Goal: Information Seeking & Learning: Learn about a topic

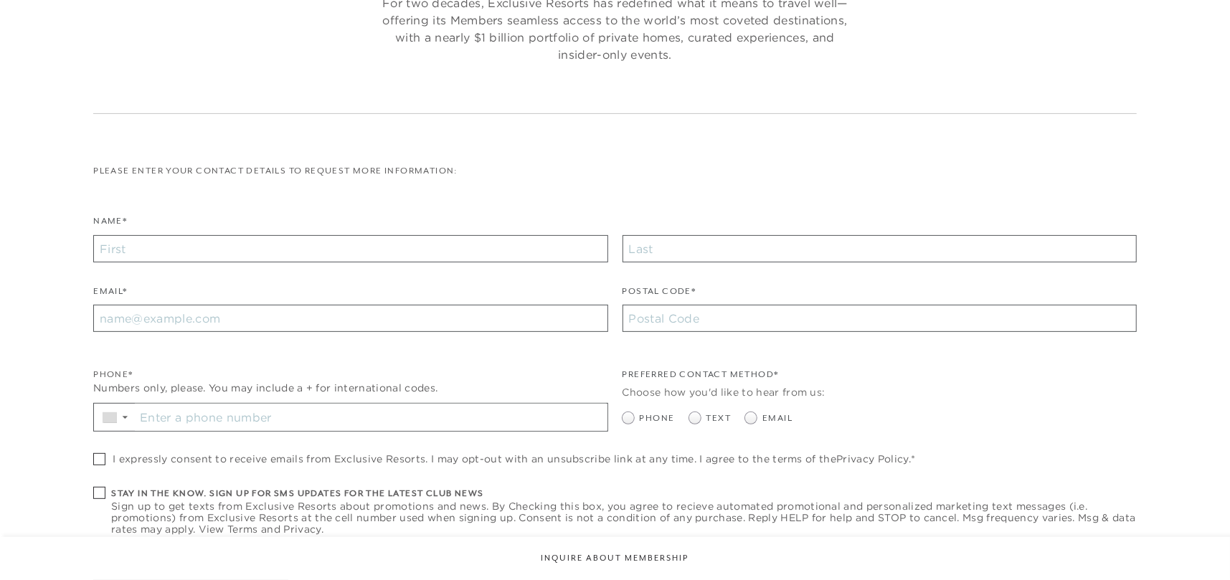
checkbox input "false"
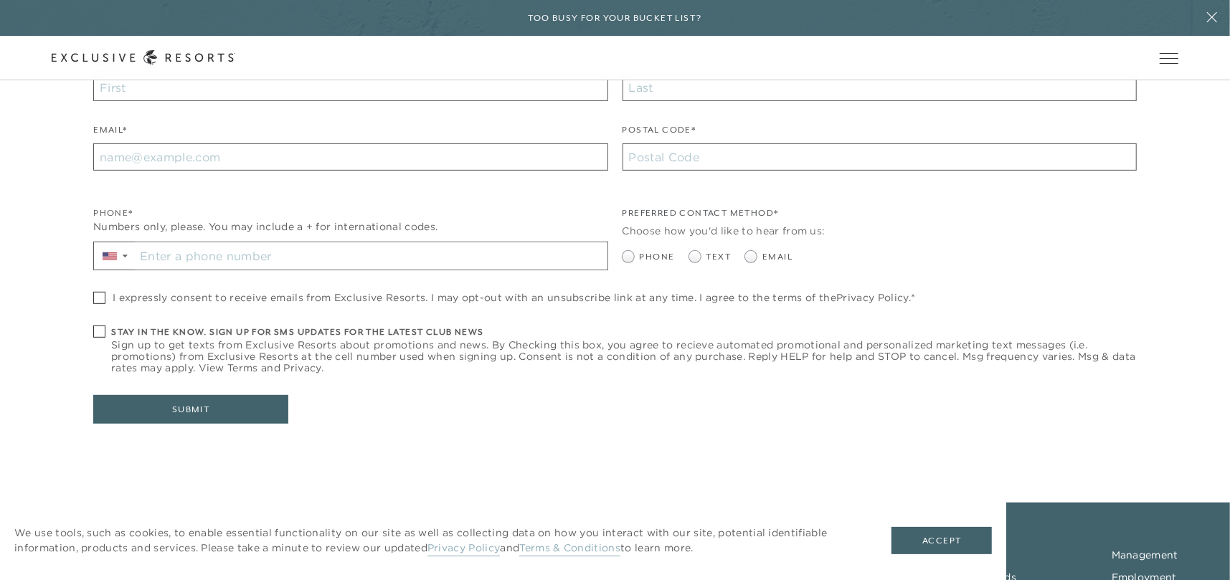
scroll to position [574, 0]
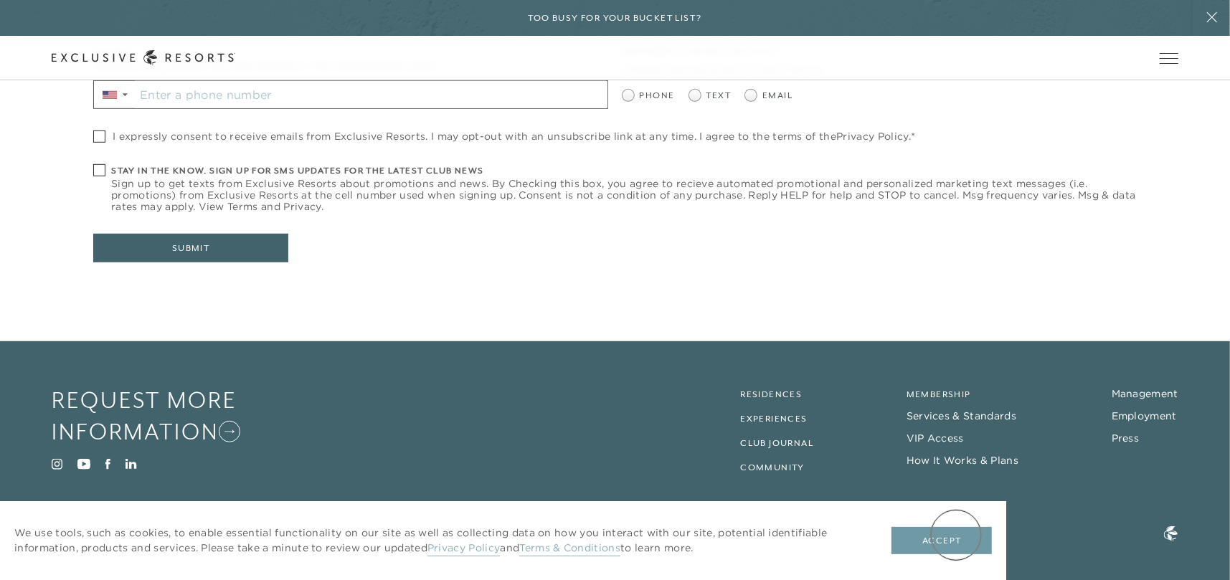
click at [956, 535] on button "Accept" at bounding box center [942, 540] width 100 height 27
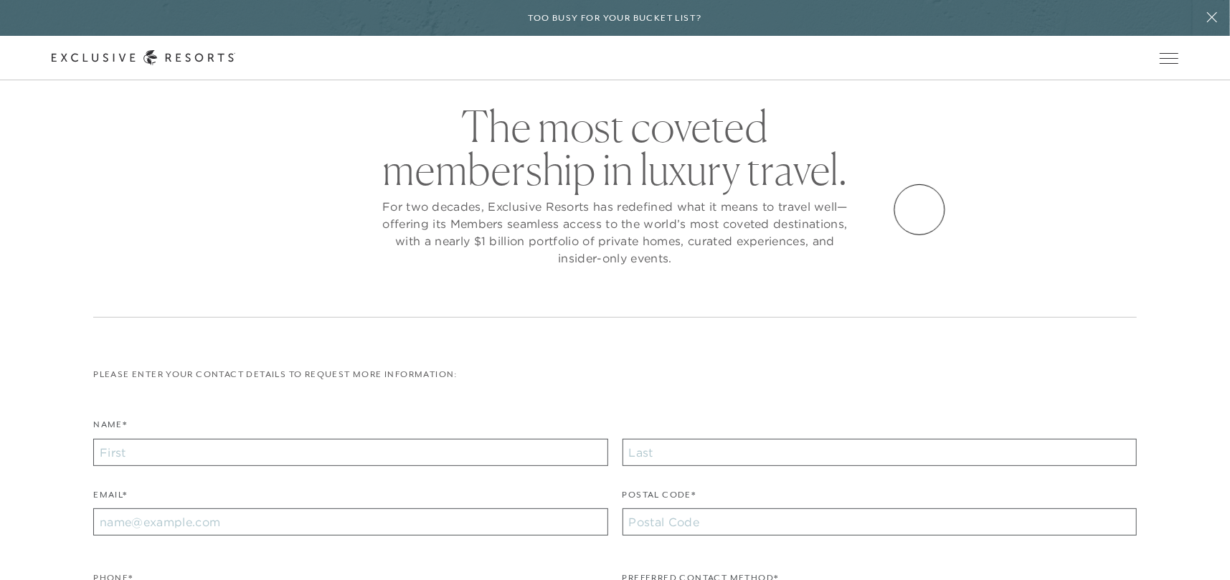
scroll to position [0, 0]
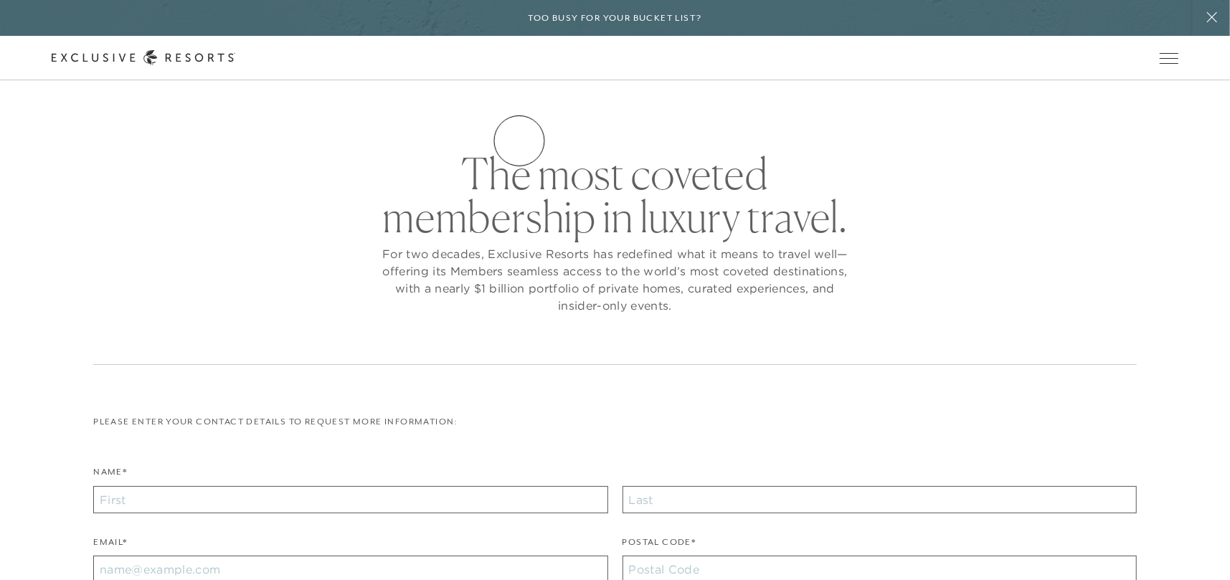
click at [0, 0] on link "Residence Collection" at bounding box center [0, 0] width 0 height 0
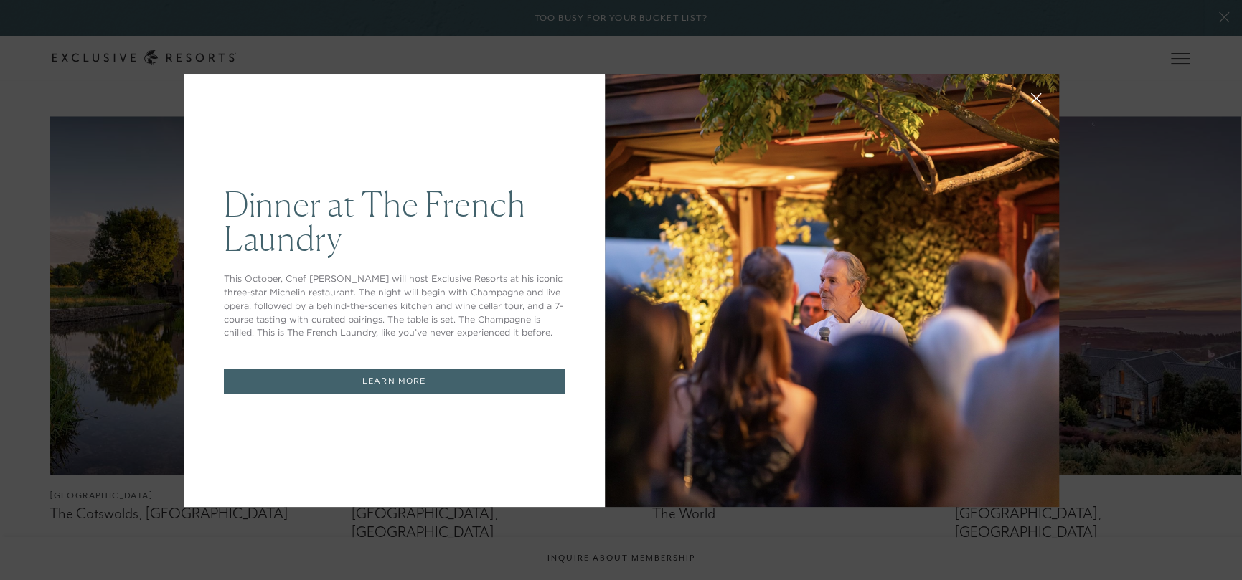
click at [1030, 99] on icon at bounding box center [1035, 98] width 11 height 11
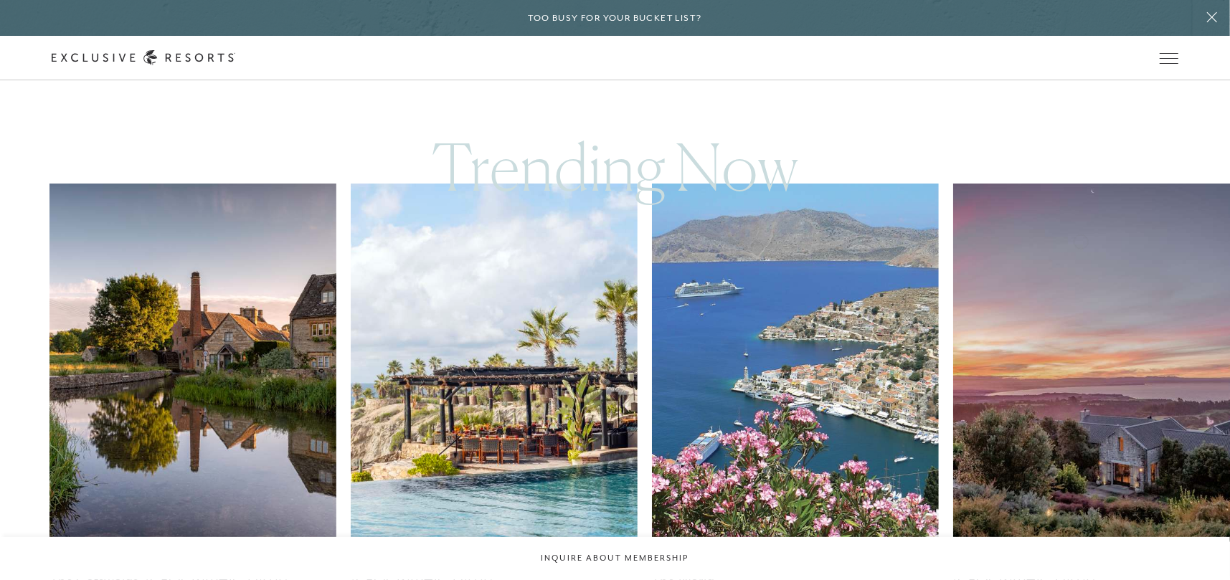
scroll to position [717, 0]
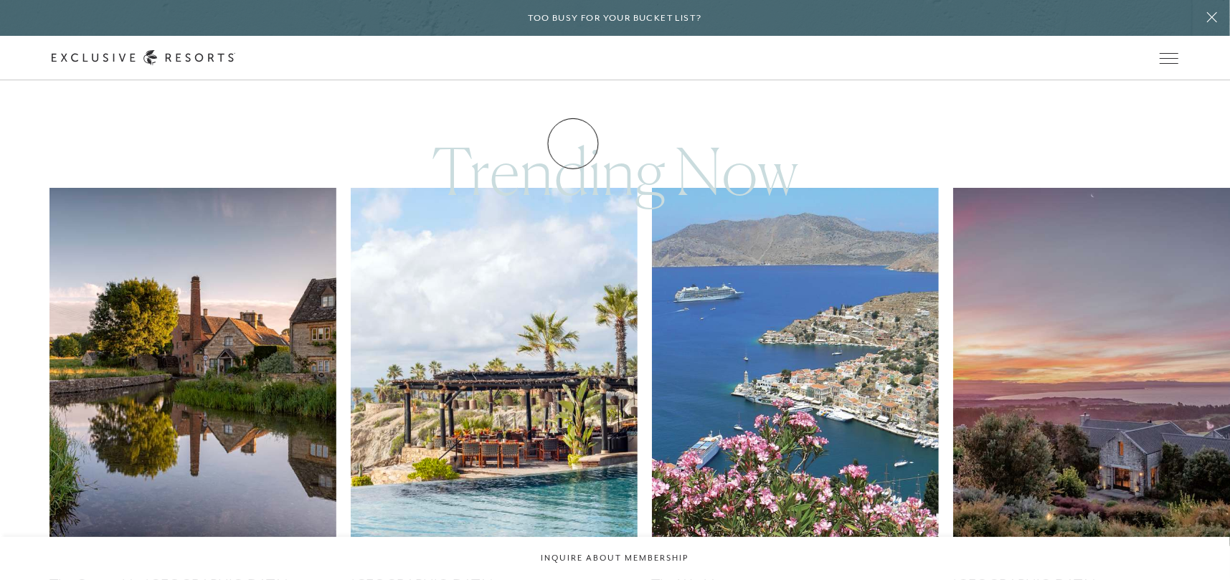
click at [0, 0] on link "How it works" at bounding box center [0, 0] width 0 height 0
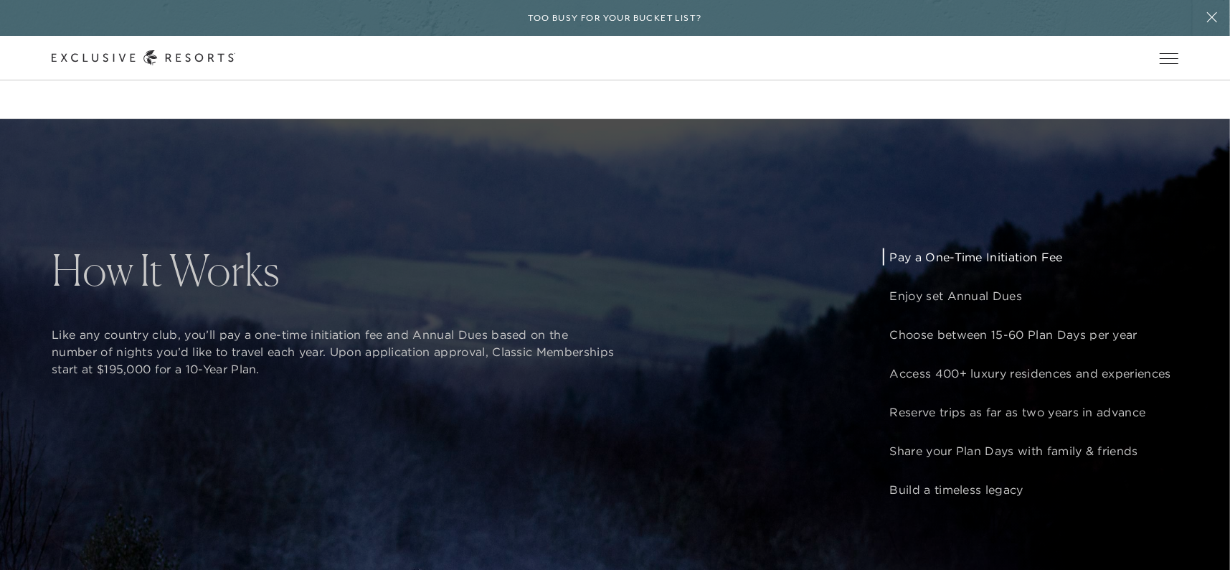
scroll to position [1076, 0]
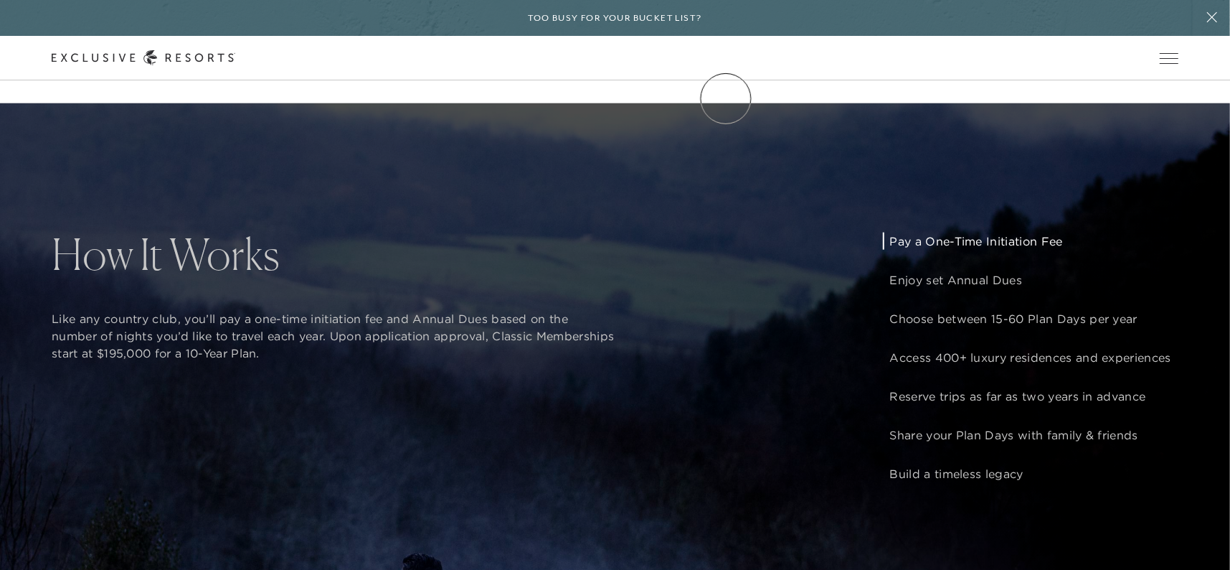
click at [0, 0] on link "Experience Collection" at bounding box center [0, 0] width 0 height 0
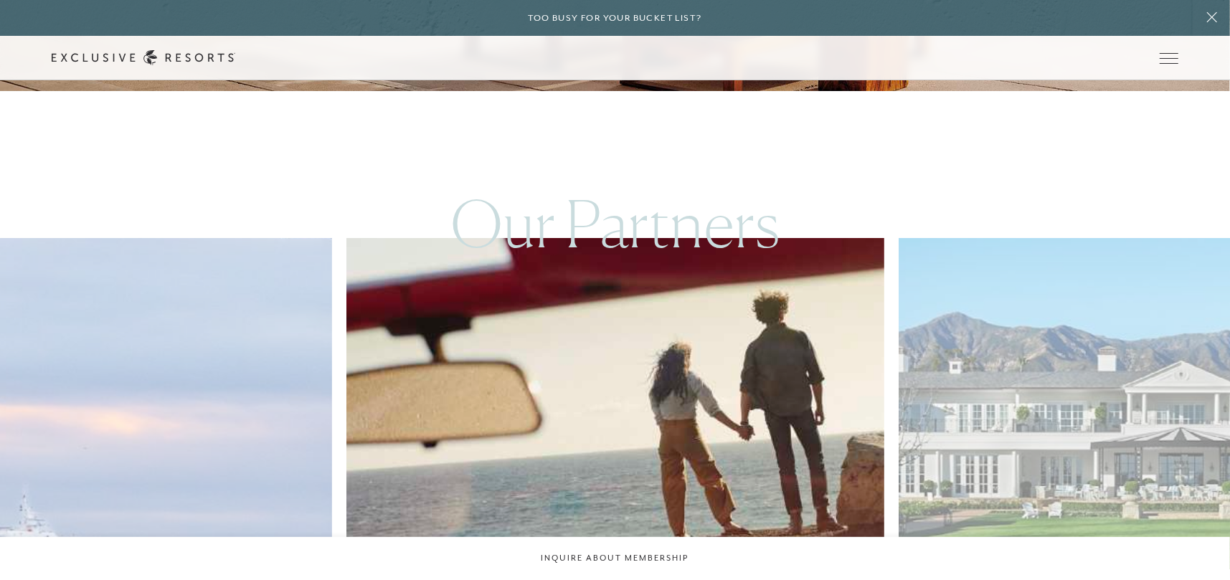
scroll to position [3946, 0]
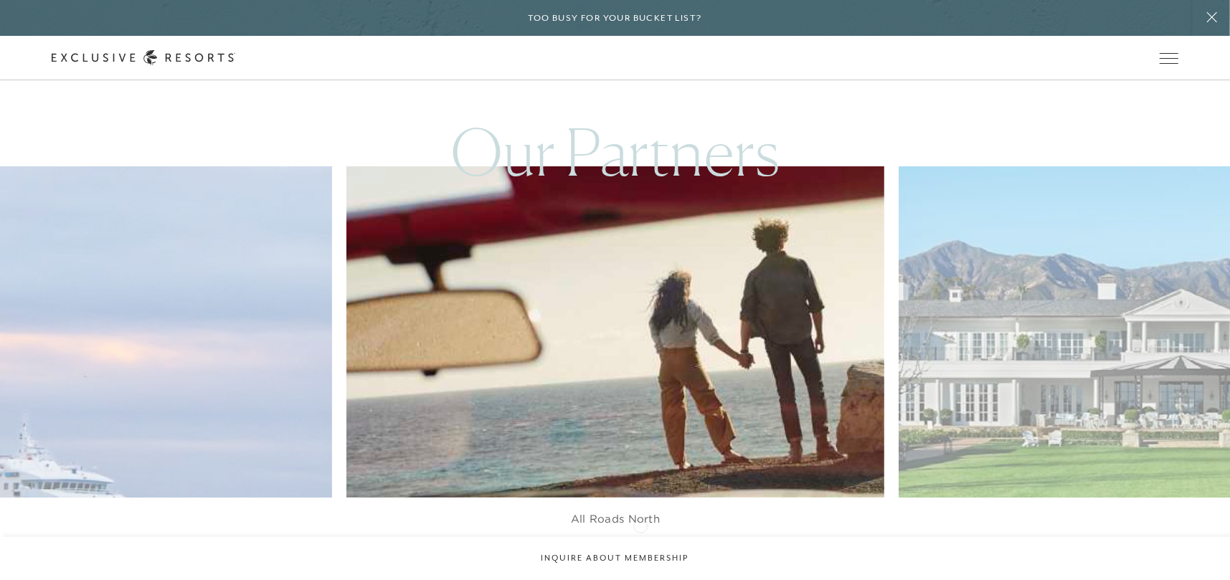
click at [642, 555] on div at bounding box center [633, 566] width 29 height 22
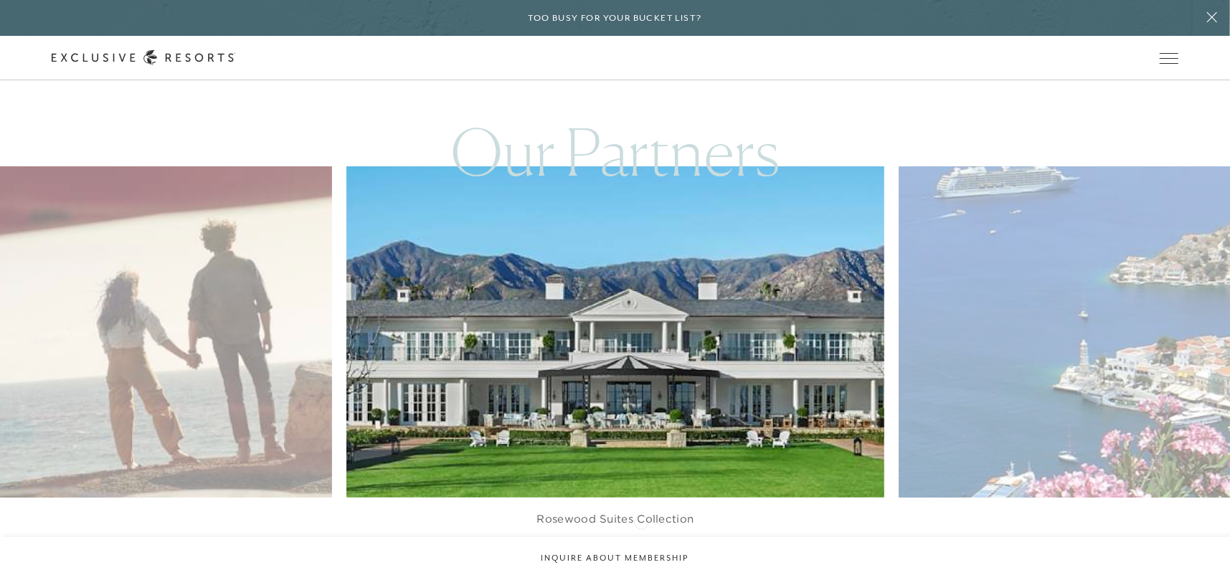
click at [641, 555] on div at bounding box center [633, 566] width 29 height 22
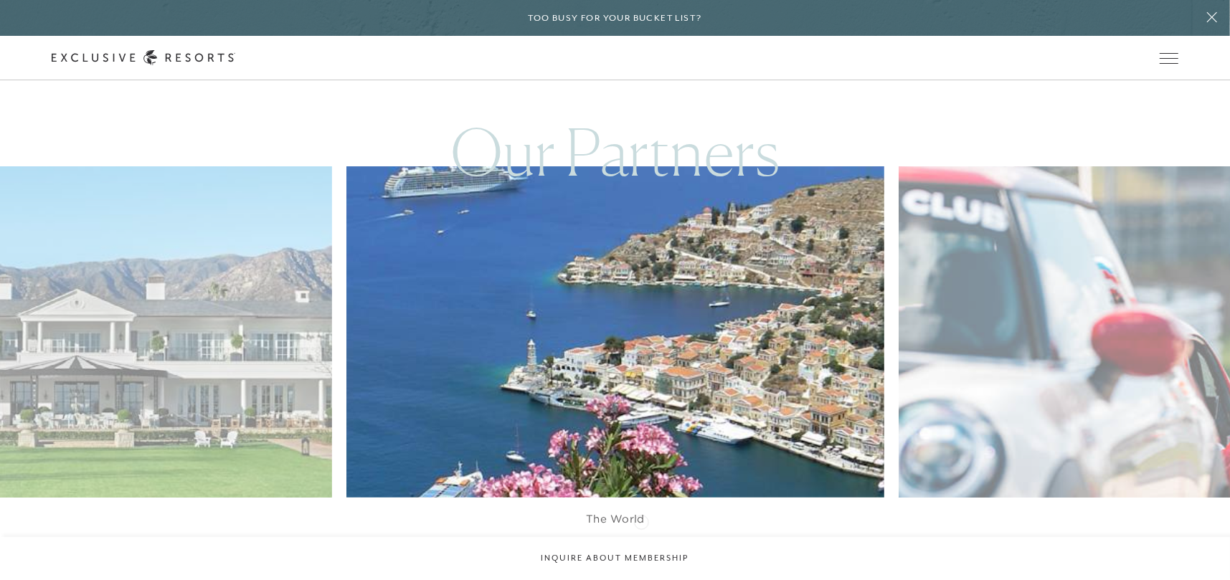
click at [641, 555] on div at bounding box center [633, 566] width 29 height 22
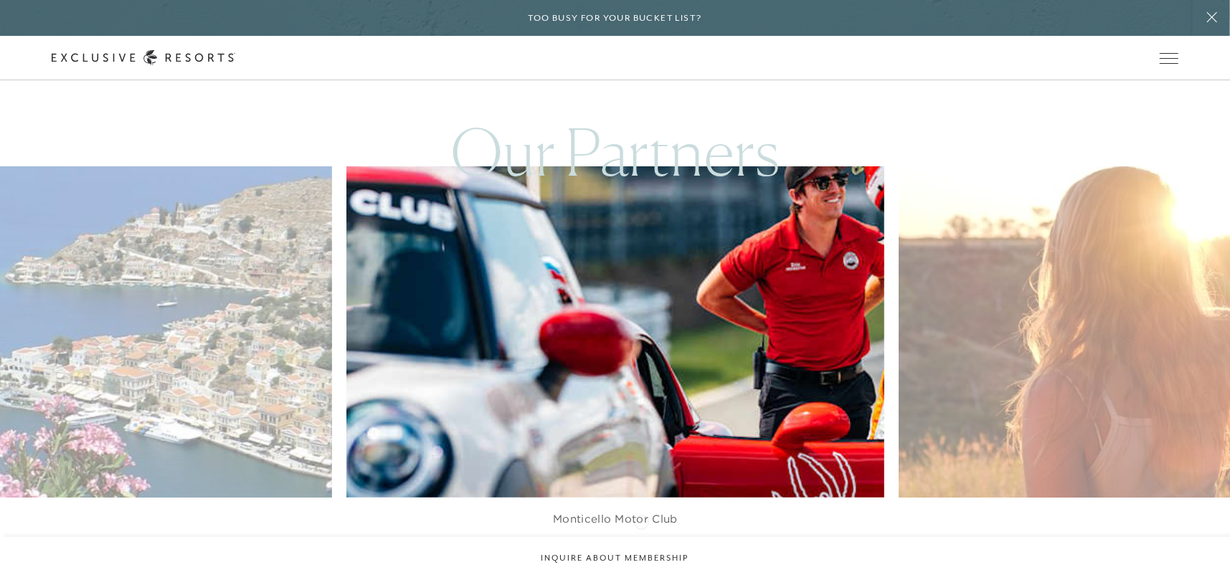
click at [641, 555] on div at bounding box center [633, 566] width 29 height 22
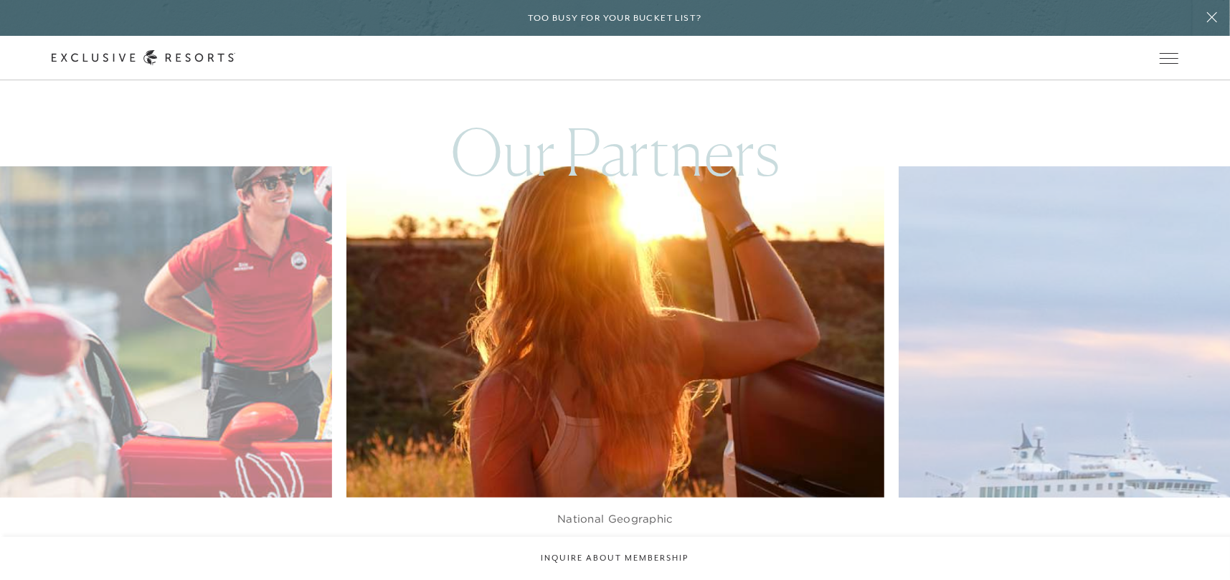
click at [641, 555] on div at bounding box center [633, 566] width 29 height 22
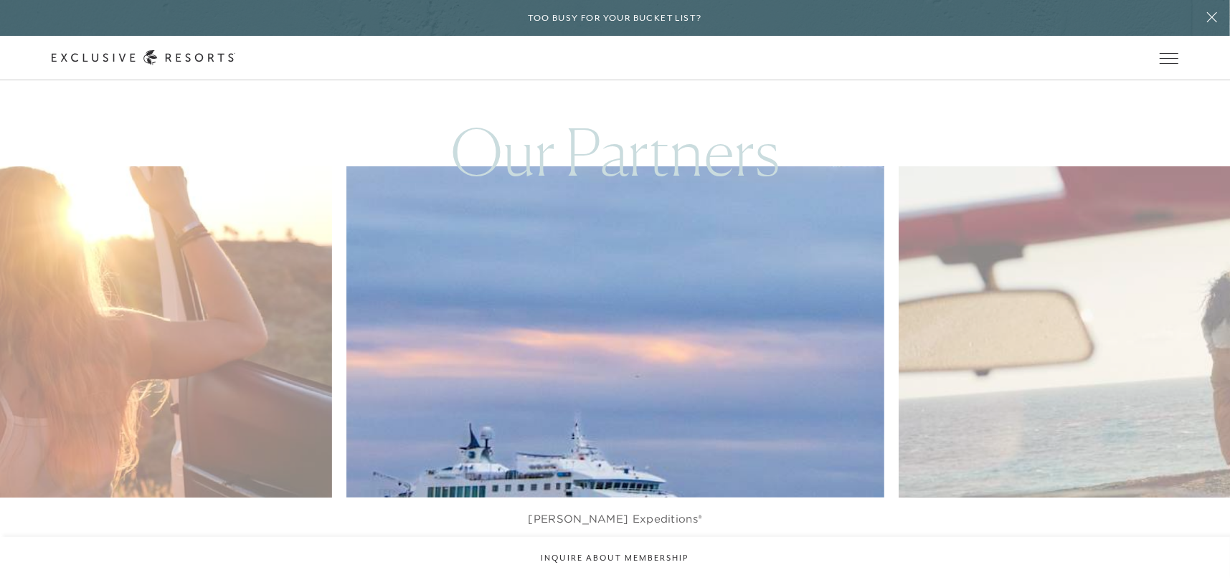
click at [641, 555] on div at bounding box center [633, 566] width 29 height 22
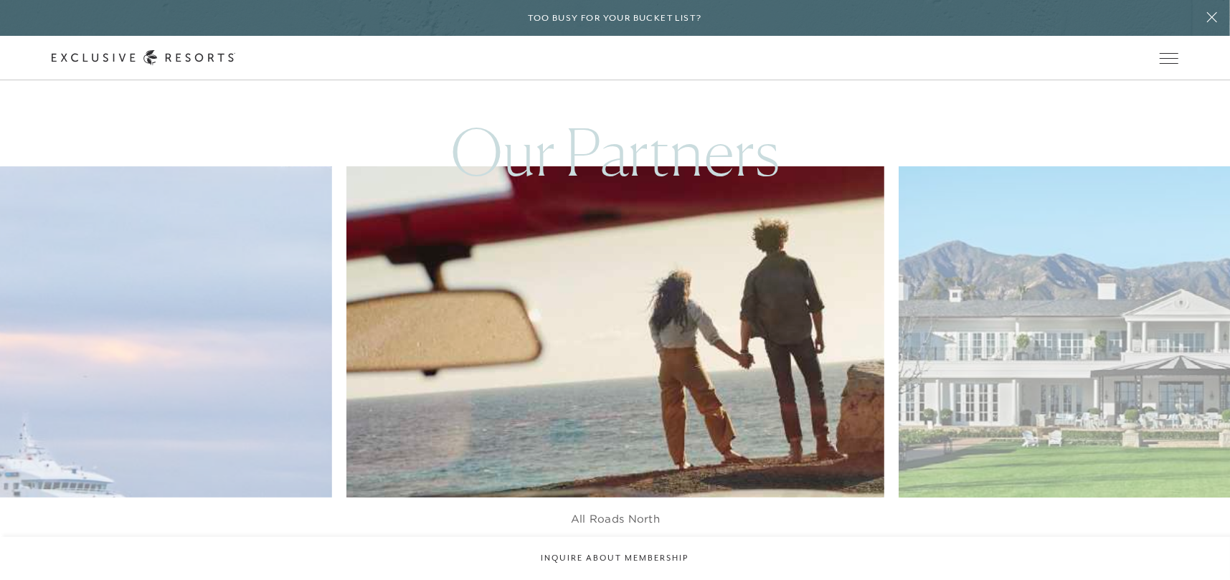
click at [641, 555] on div at bounding box center [633, 566] width 29 height 22
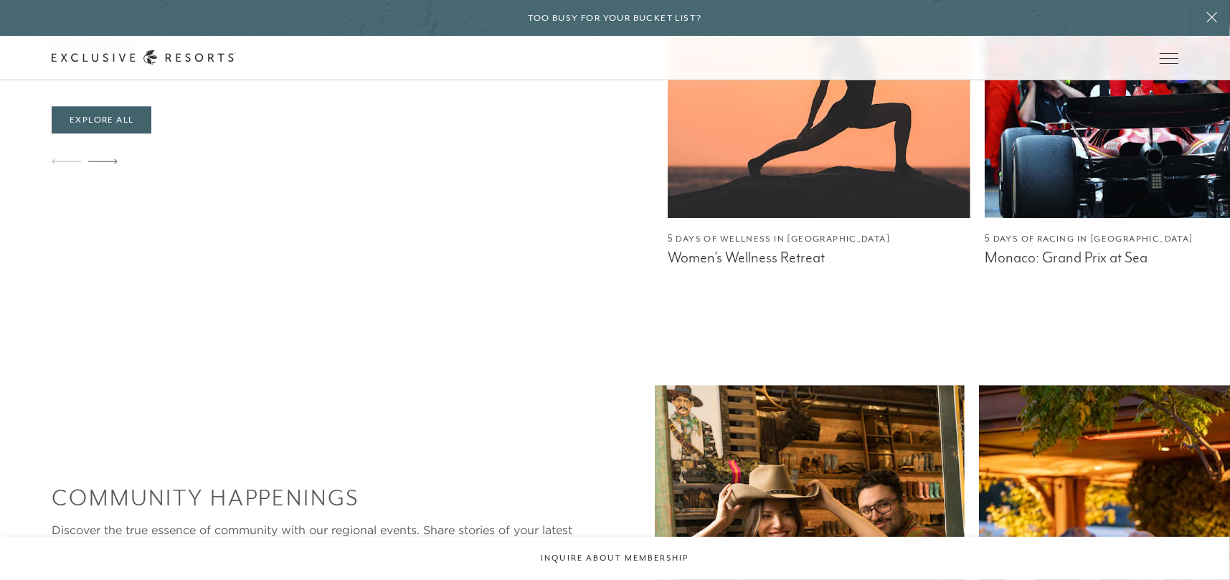
scroll to position [2248, 0]
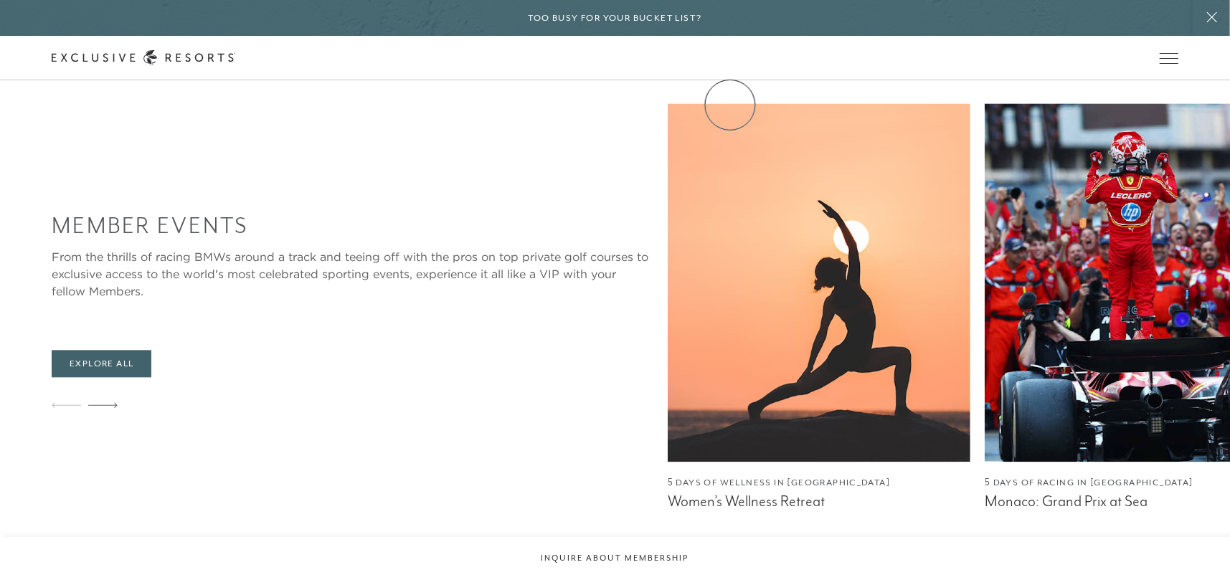
click at [0, 0] on link "Community" at bounding box center [0, 0] width 0 height 0
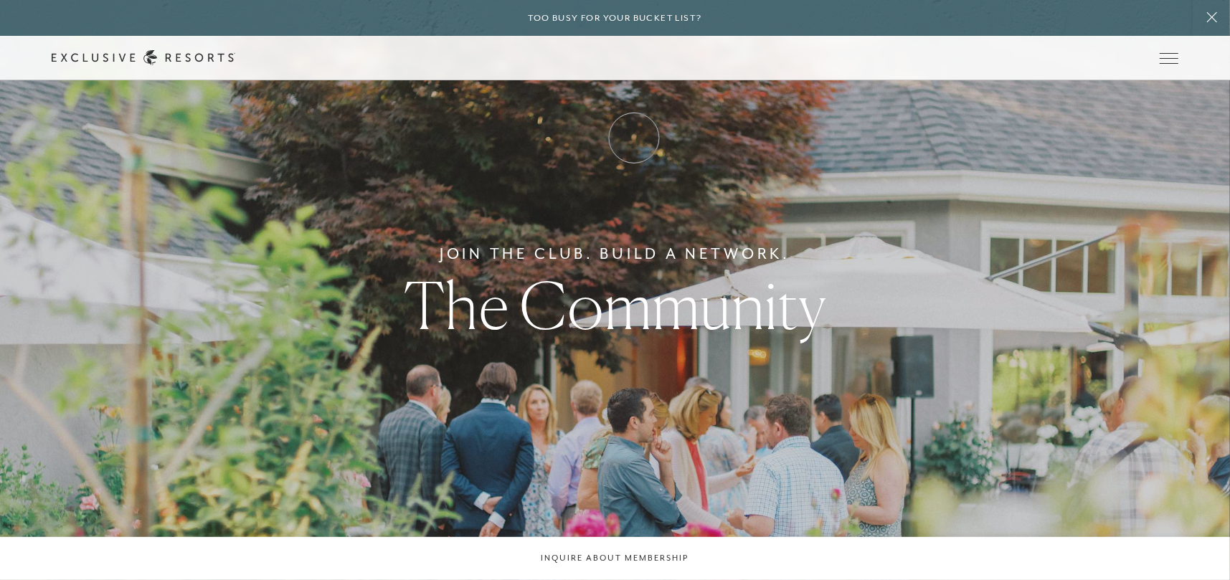
click at [0, 0] on link "Club Journal" at bounding box center [0, 0] width 0 height 0
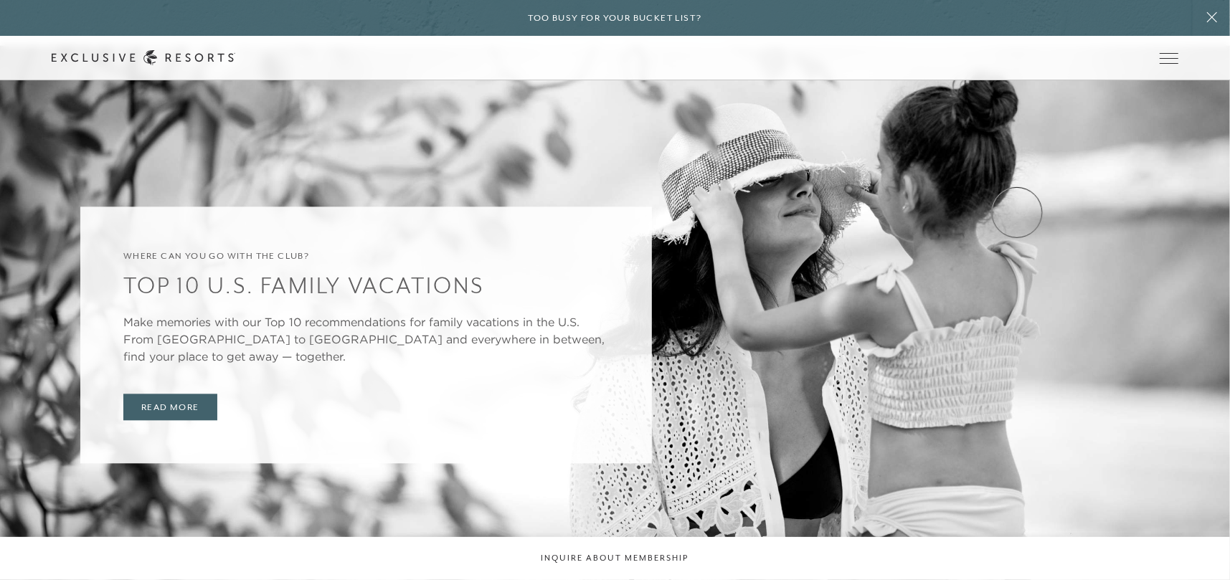
scroll to position [2224, 0]
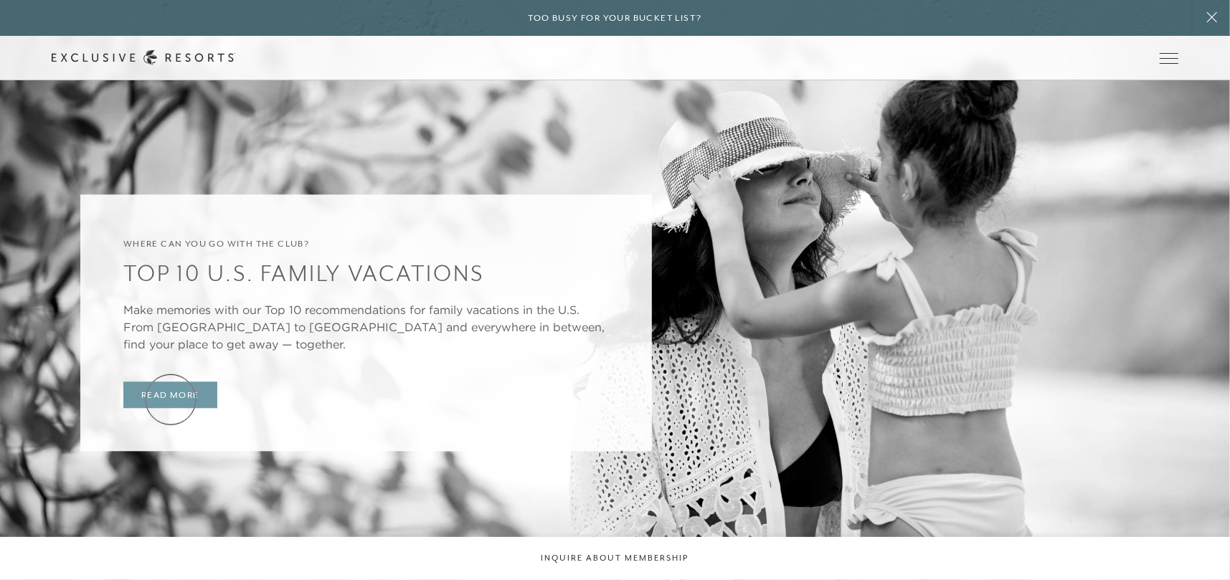
click at [171, 400] on link "Read More" at bounding box center [170, 395] width 94 height 27
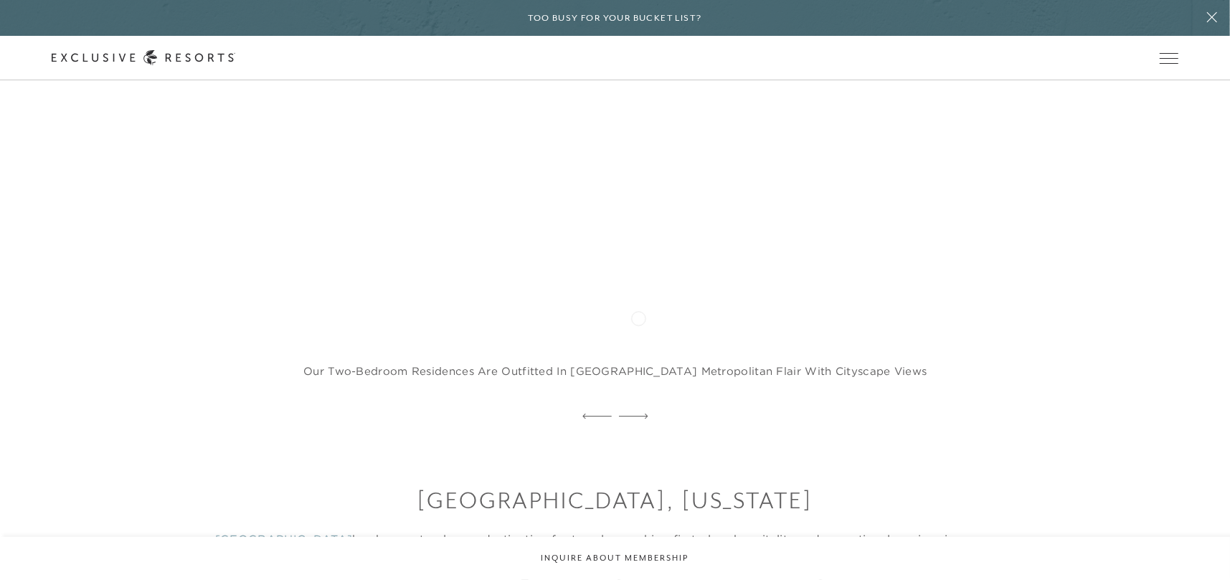
scroll to position [9686, 0]
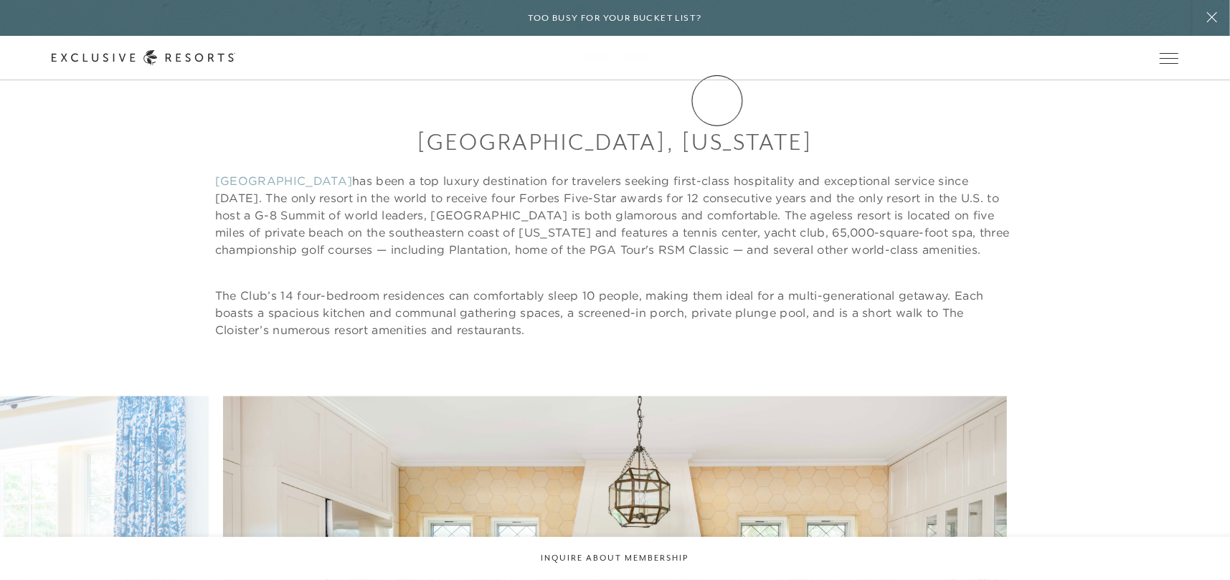
click at [0, 0] on link "VIP Benefits" at bounding box center [0, 0] width 0 height 0
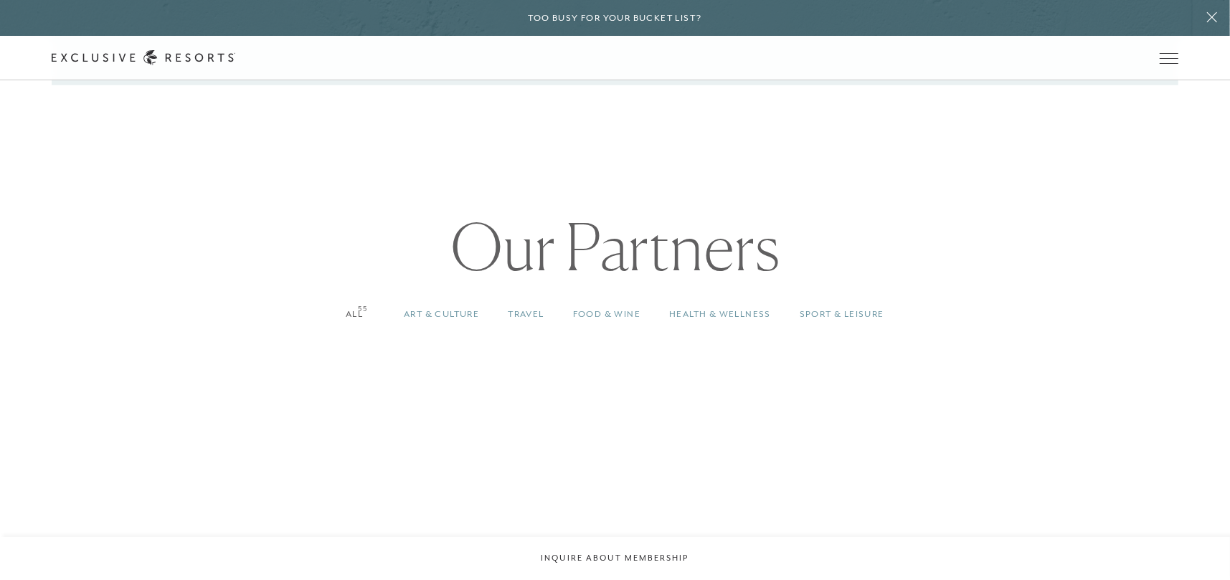
scroll to position [1076, 0]
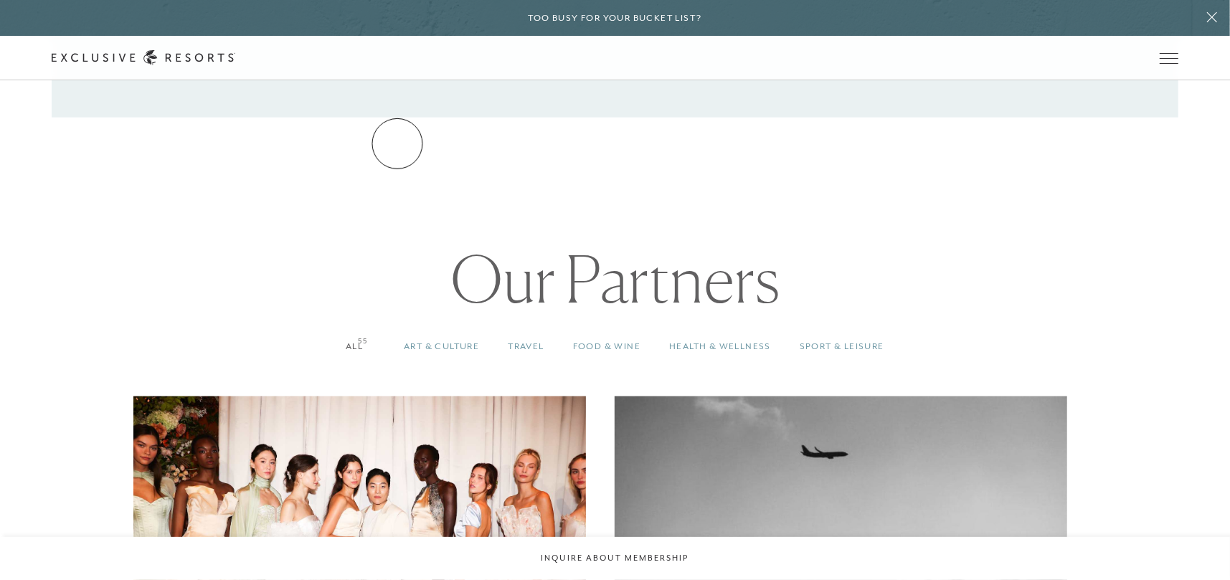
click at [0, 0] on link "Services & Standards" at bounding box center [0, 0] width 0 height 0
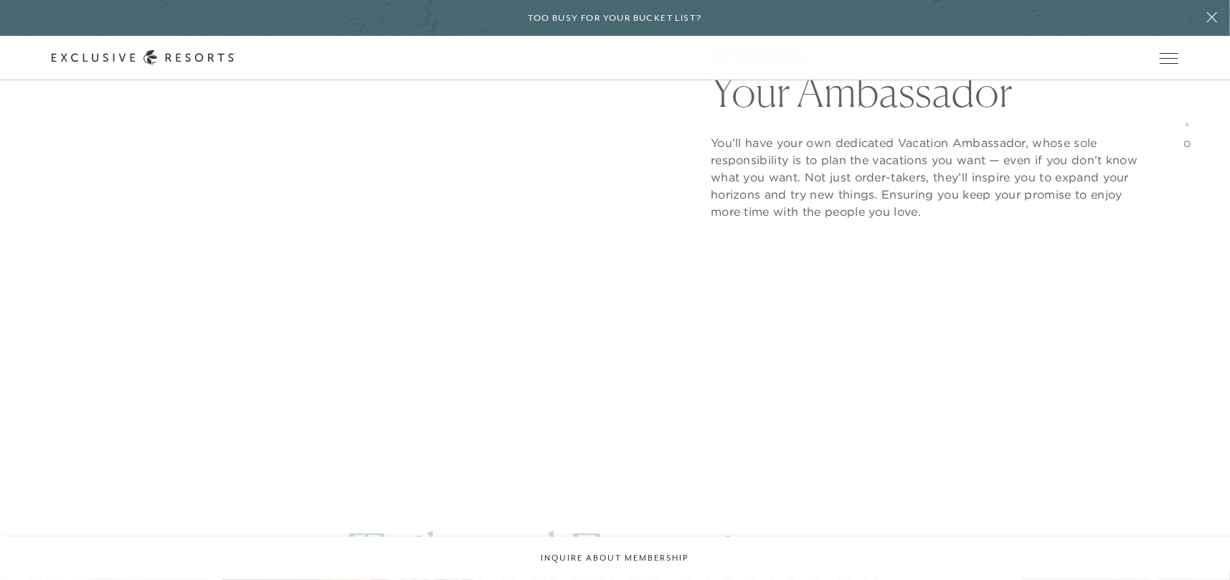
scroll to position [2632, 0]
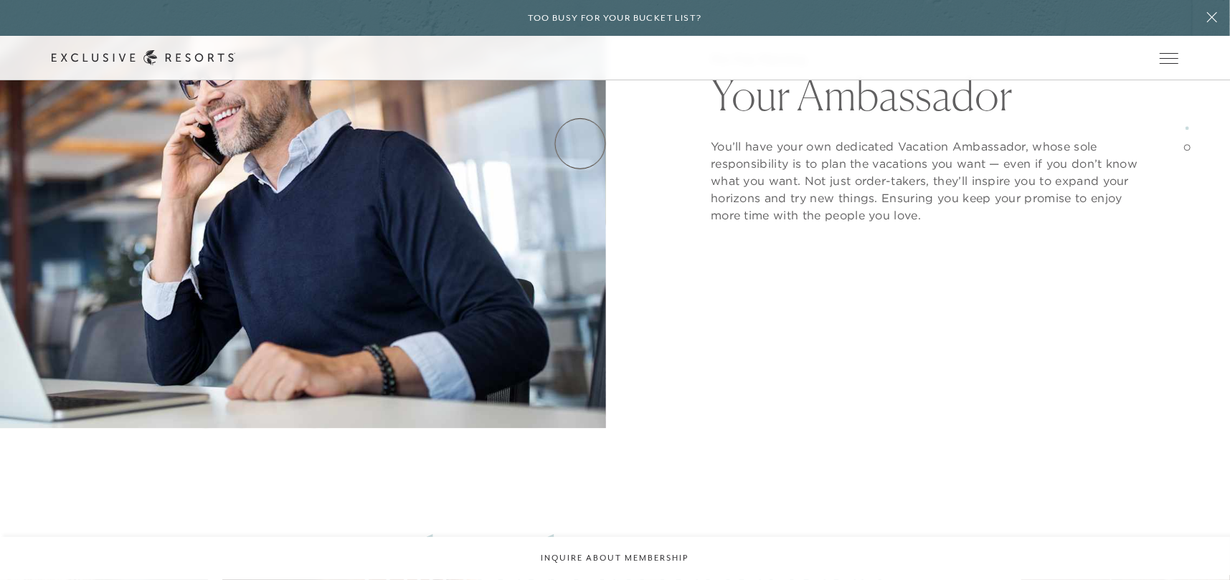
click at [0, 0] on link "How it works" at bounding box center [0, 0] width 0 height 0
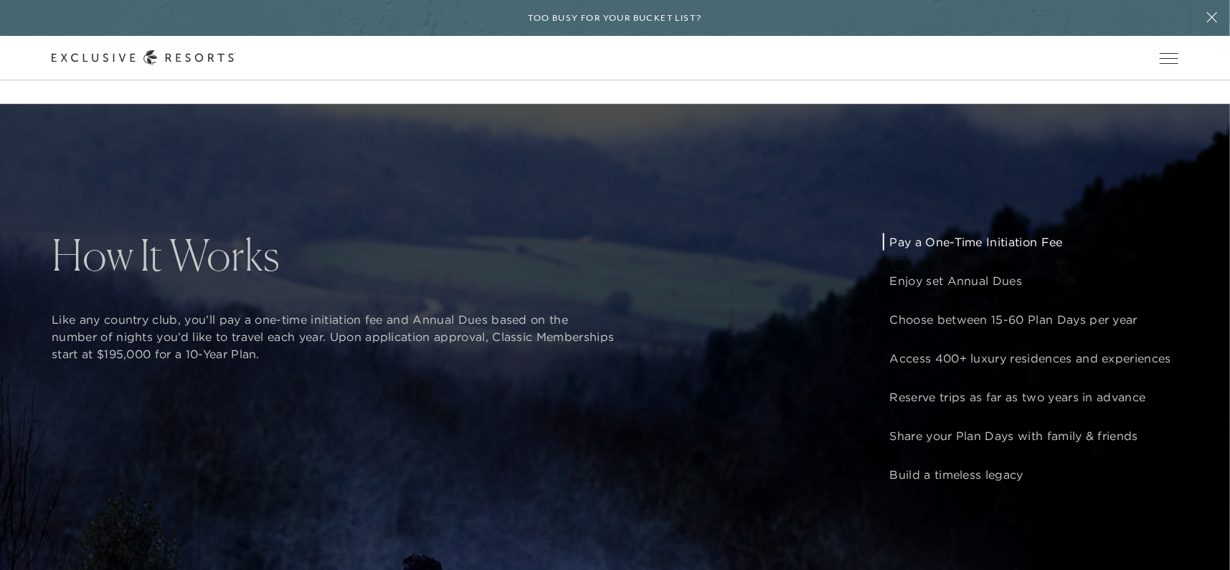
scroll to position [1076, 0]
click at [0, 0] on link "Residence Collection" at bounding box center [0, 0] width 0 height 0
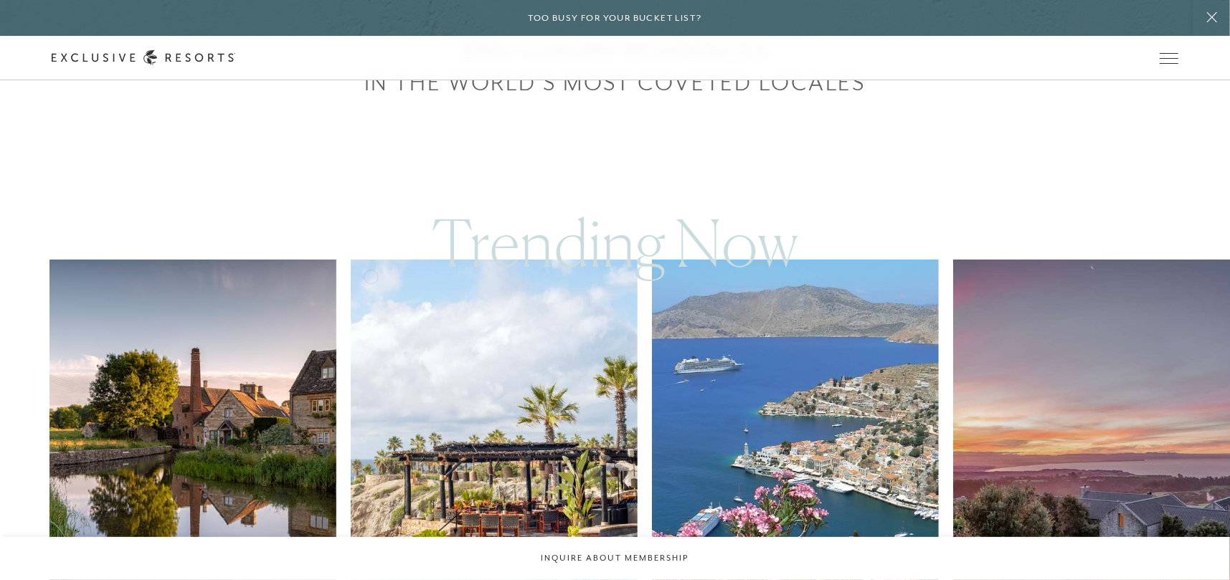
scroll to position [861, 0]
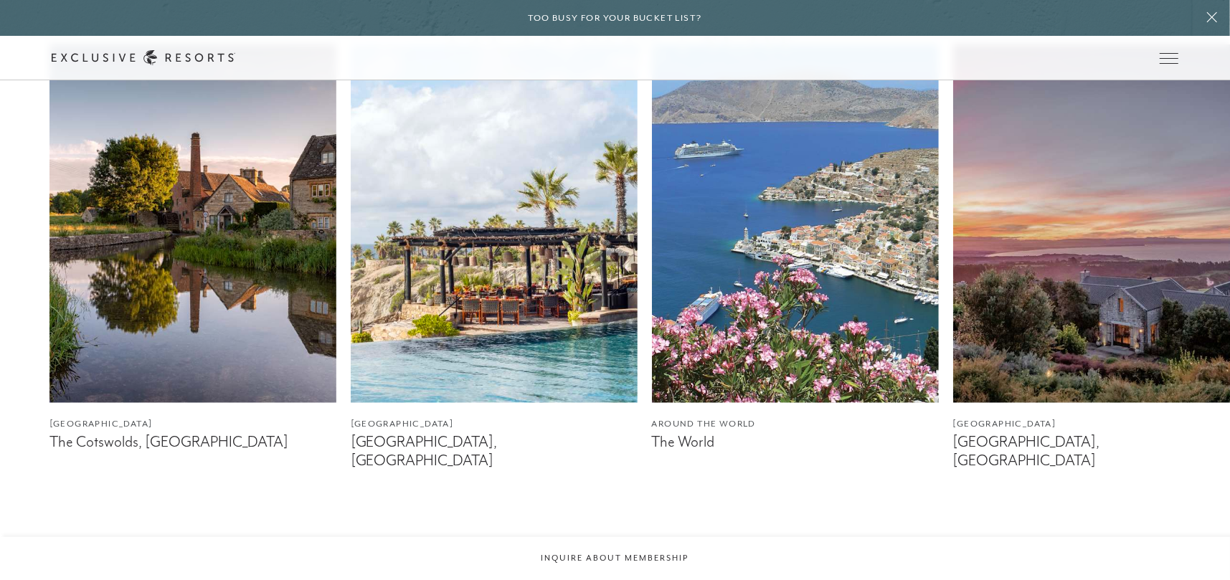
click at [822, 265] on img at bounding box center [795, 223] width 287 height 359
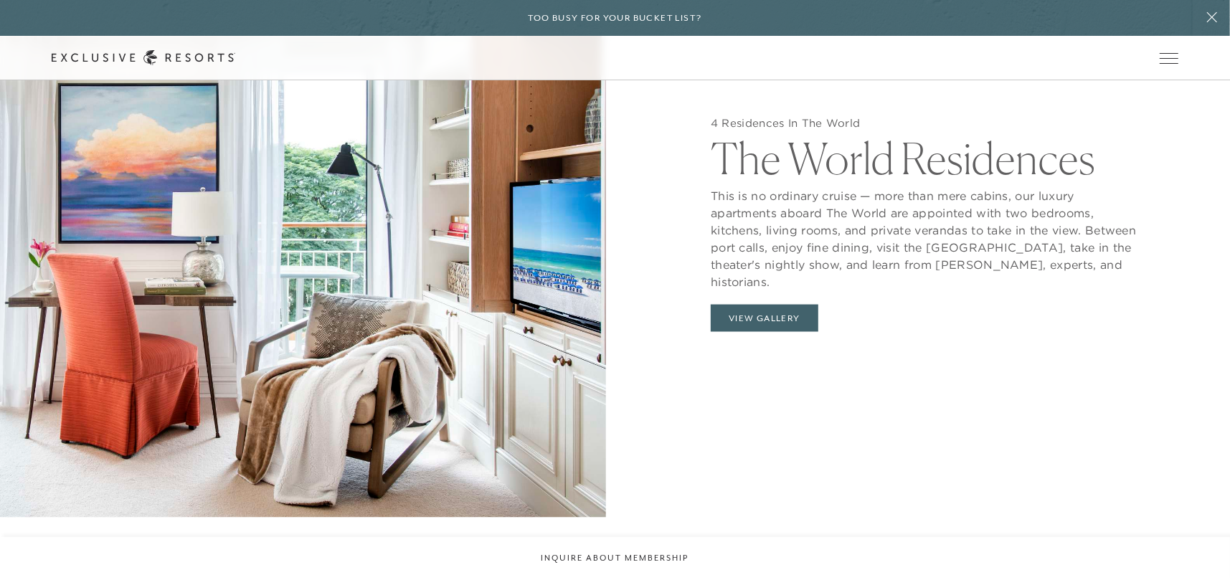
scroll to position [1507, 0]
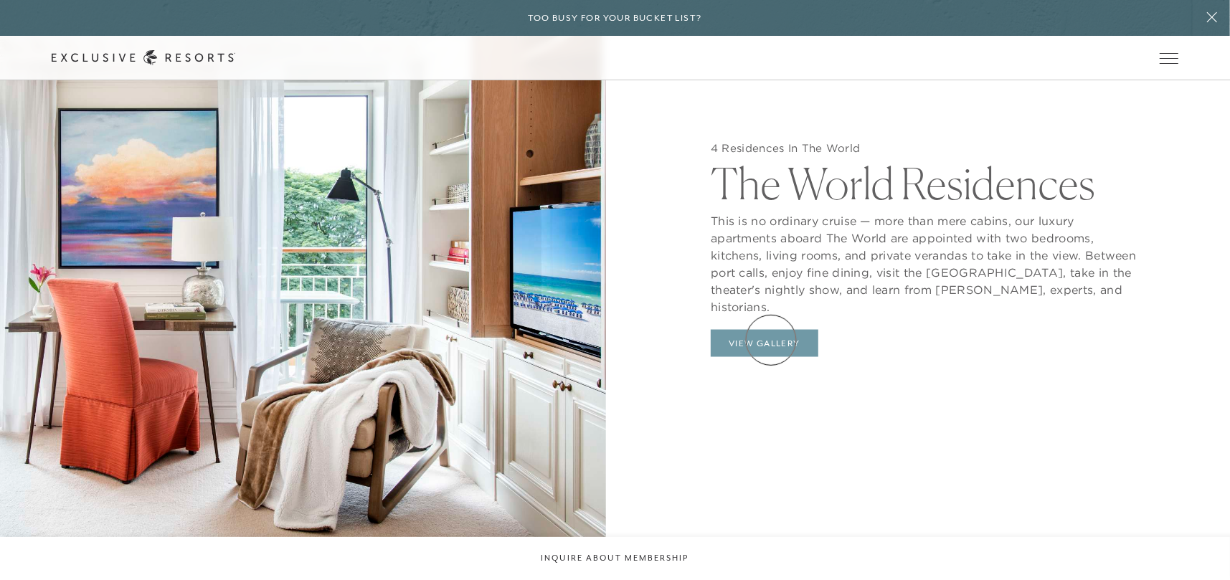
click at [771, 340] on button "View Gallery" at bounding box center [765, 343] width 108 height 27
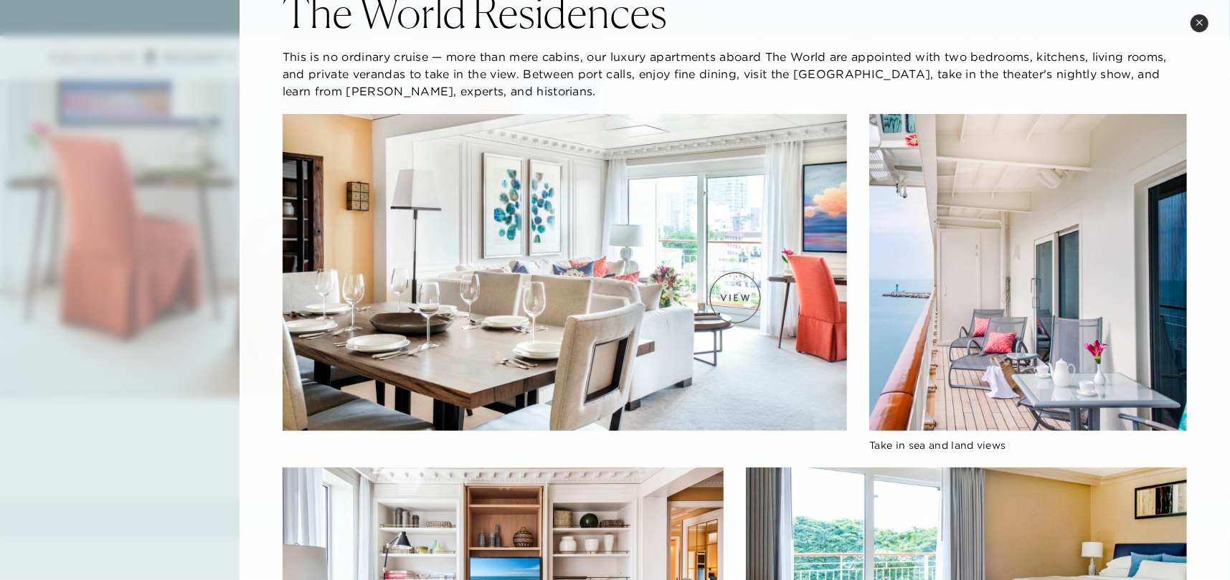
scroll to position [0, 0]
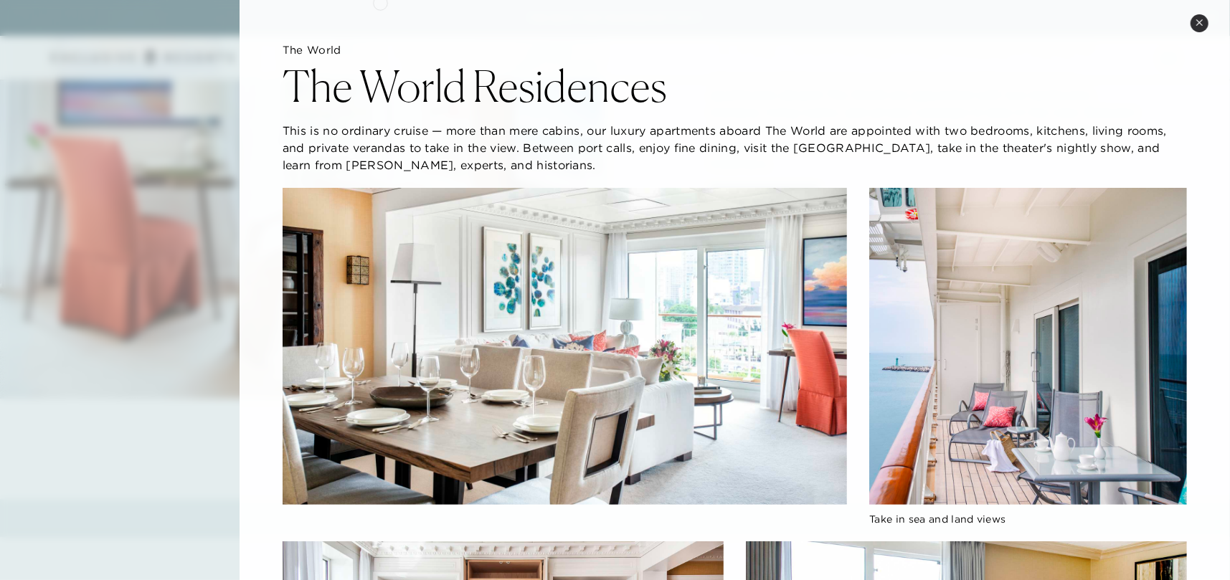
scroll to position [861, 0]
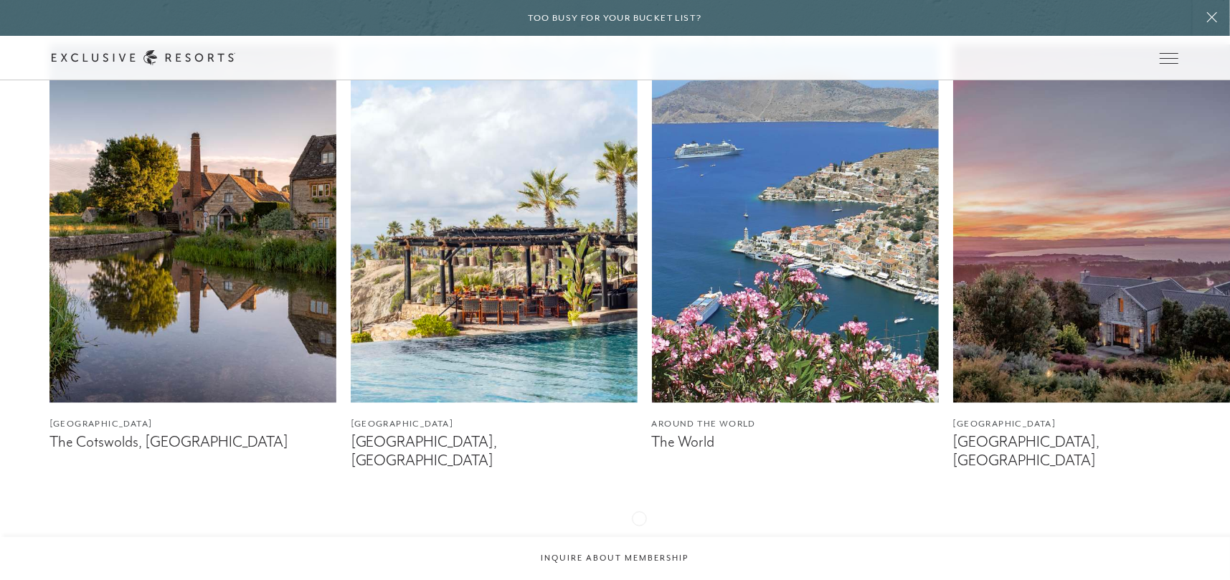
click at [639, 524] on div at bounding box center [633, 541] width 29 height 34
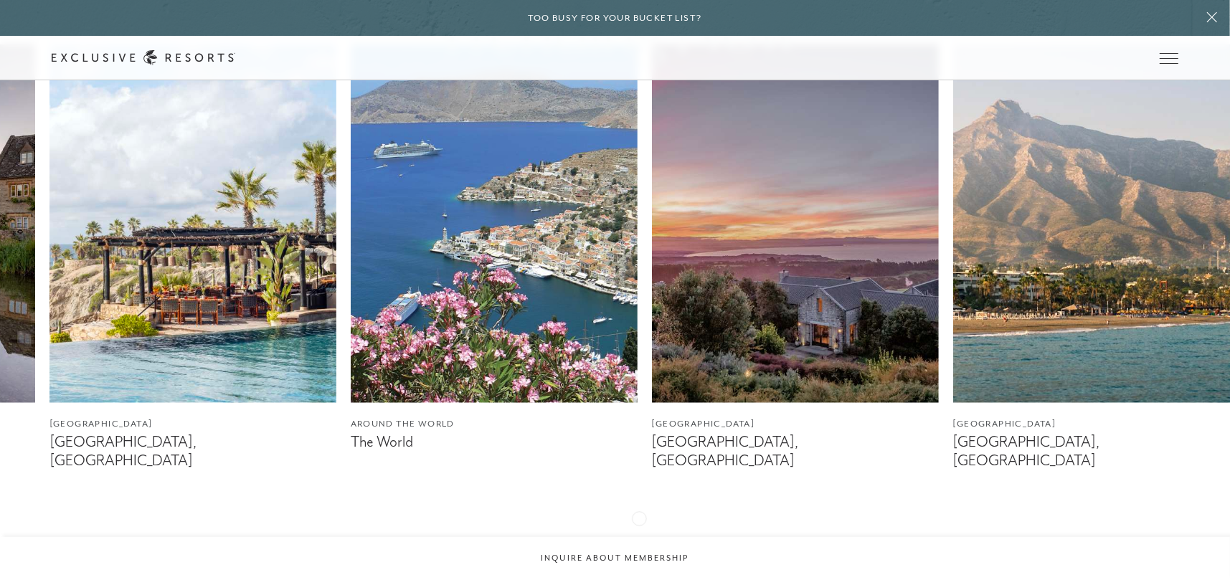
click at [639, 524] on div at bounding box center [633, 541] width 29 height 34
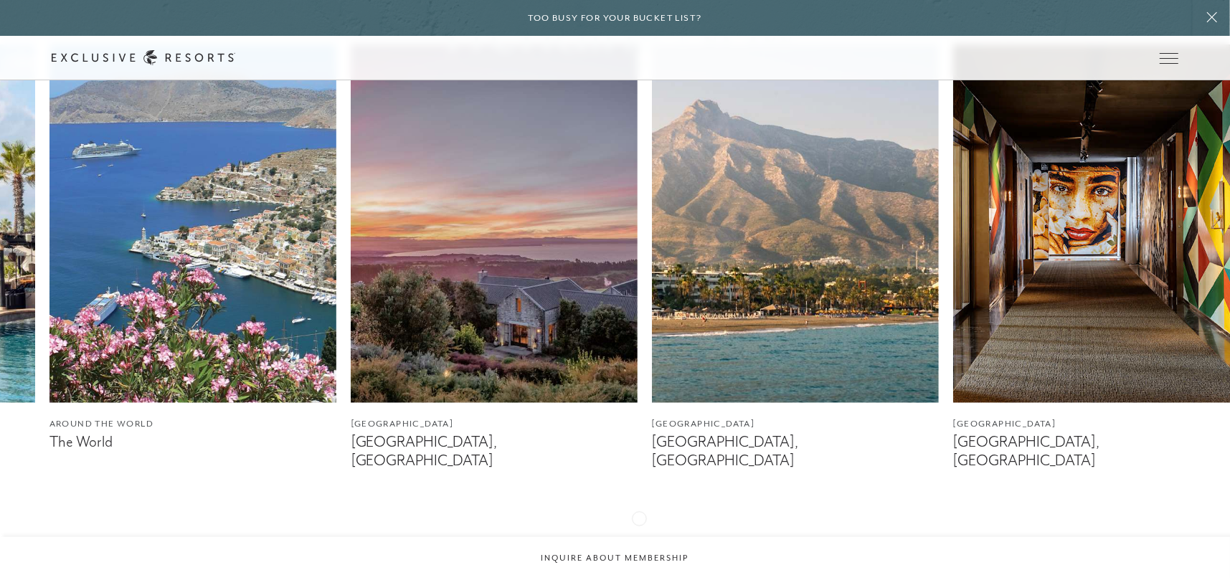
click at [639, 524] on div at bounding box center [633, 541] width 29 height 34
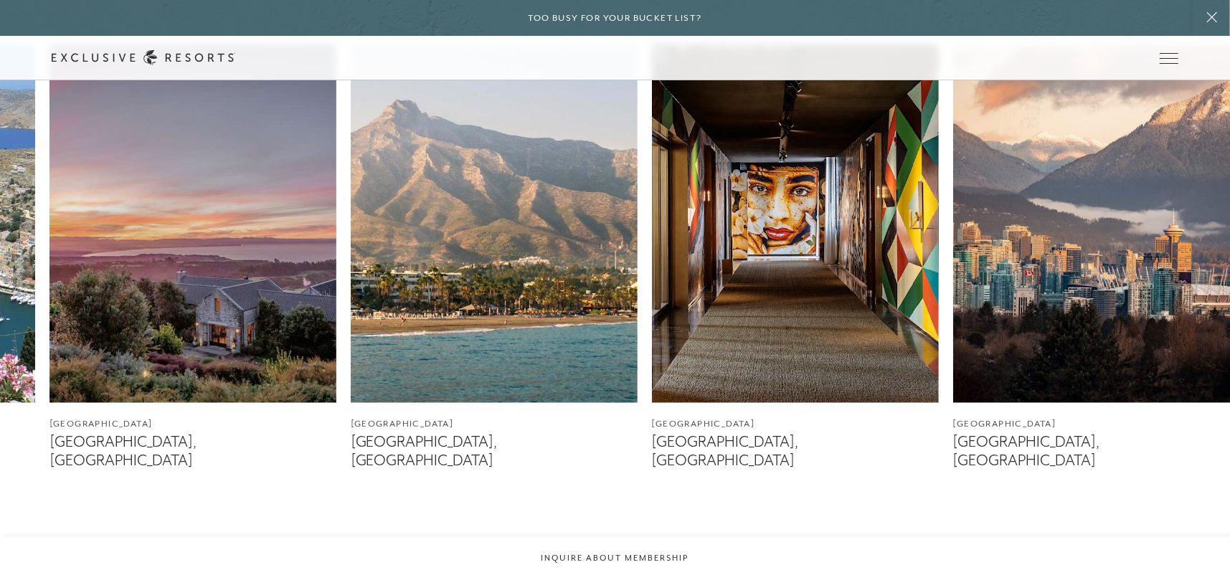
click at [639, 524] on div at bounding box center [633, 541] width 29 height 34
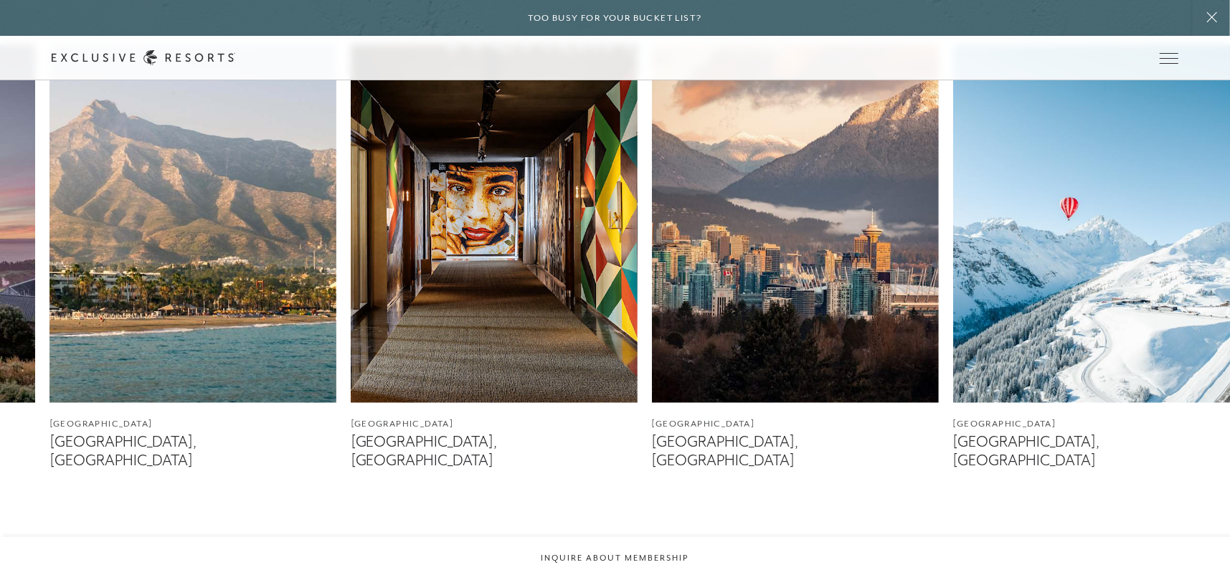
click at [175, 306] on img at bounding box center [193, 223] width 287 height 359
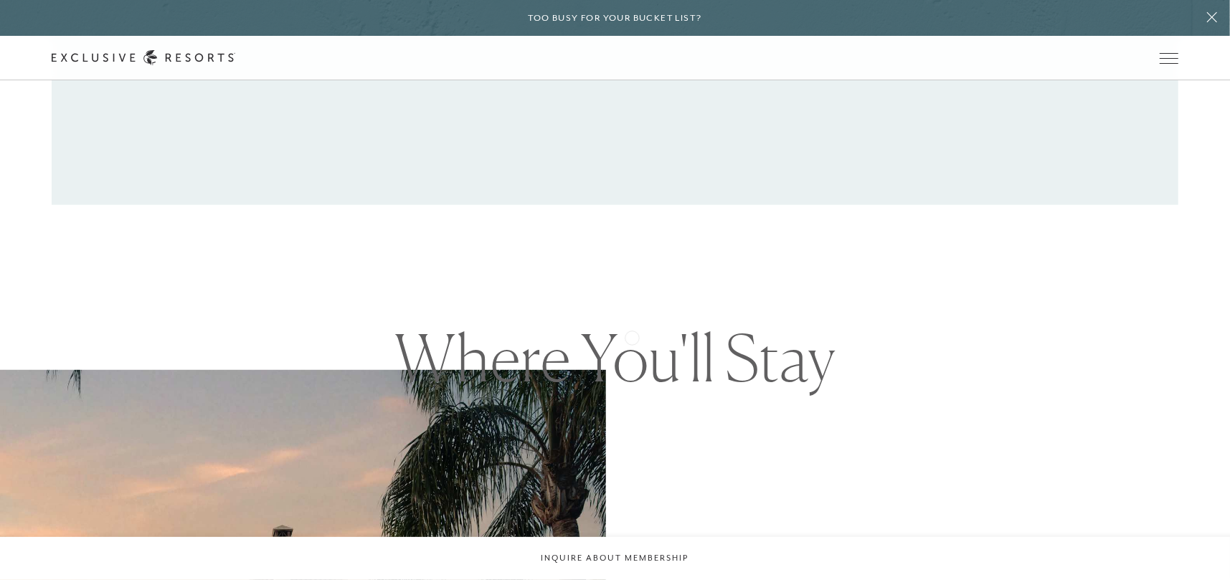
scroll to position [1435, 0]
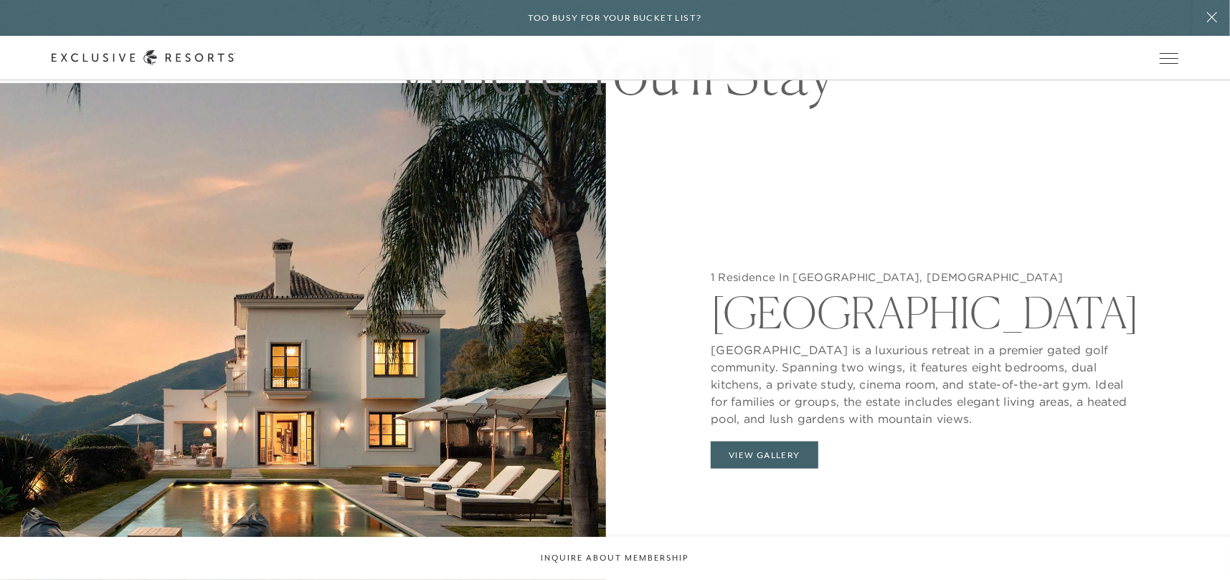
scroll to position [861, 0]
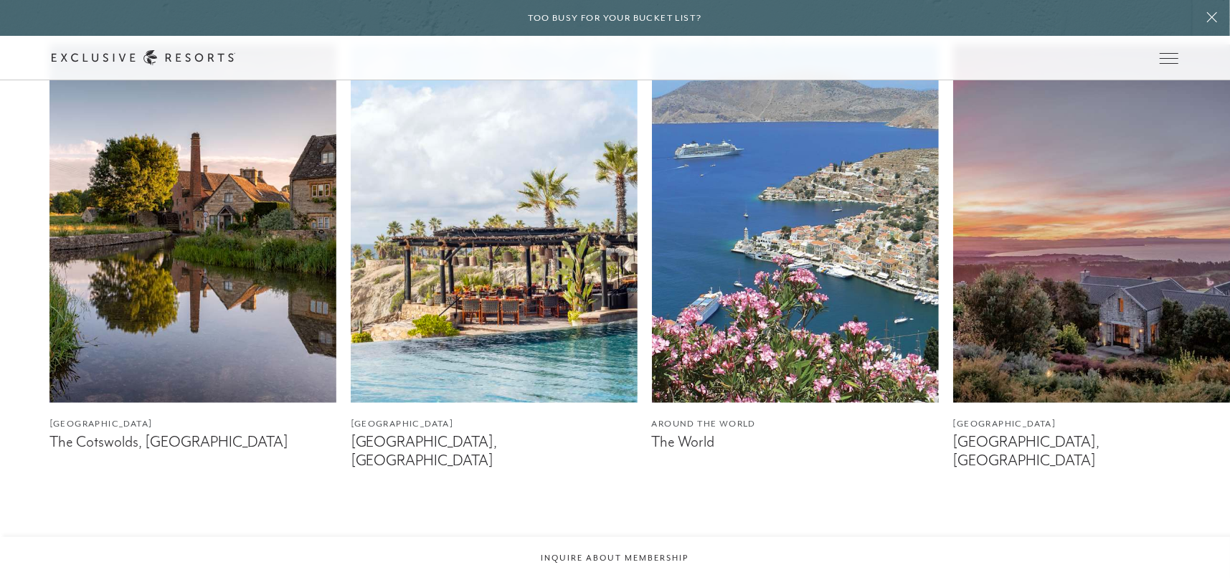
click at [1096, 308] on img at bounding box center [1097, 223] width 287 height 359
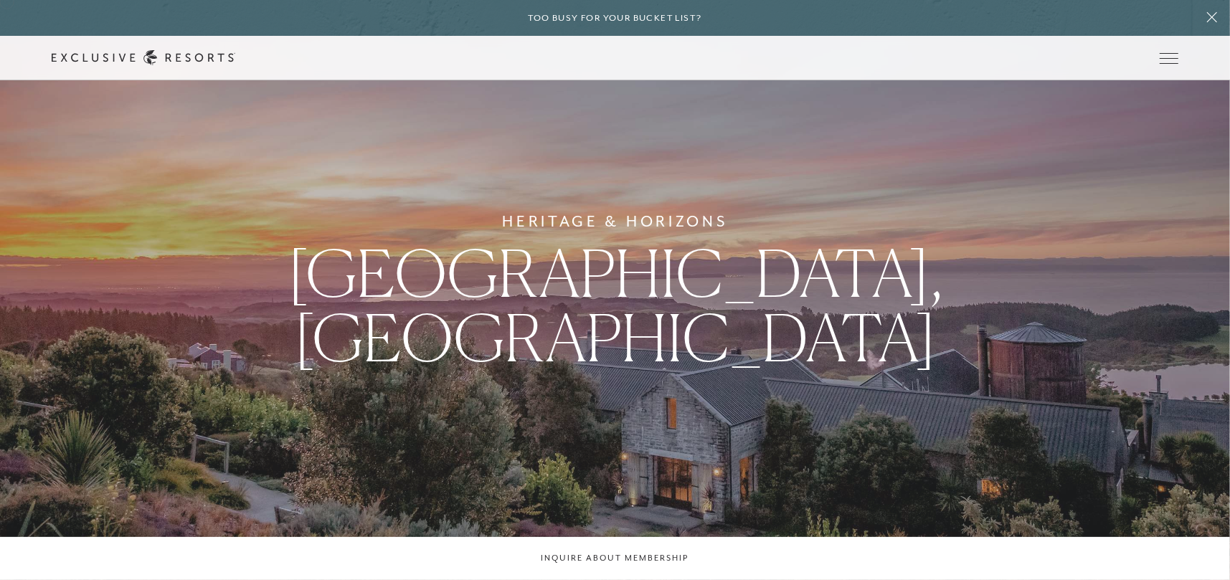
scroll to position [861, 0]
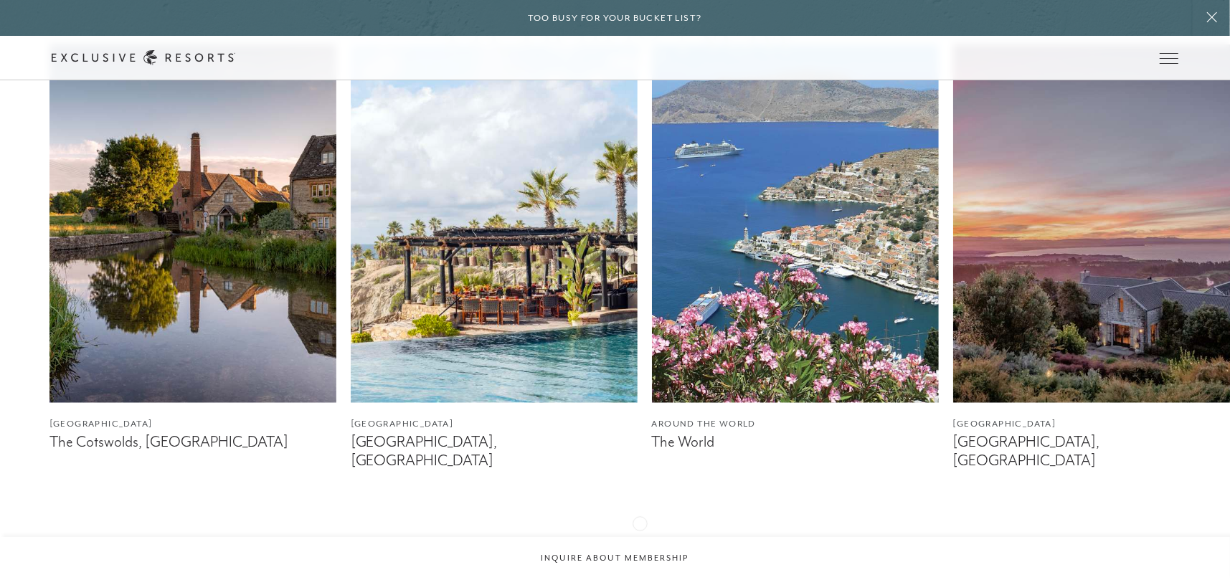
click at [640, 538] on icon at bounding box center [633, 540] width 29 height 5
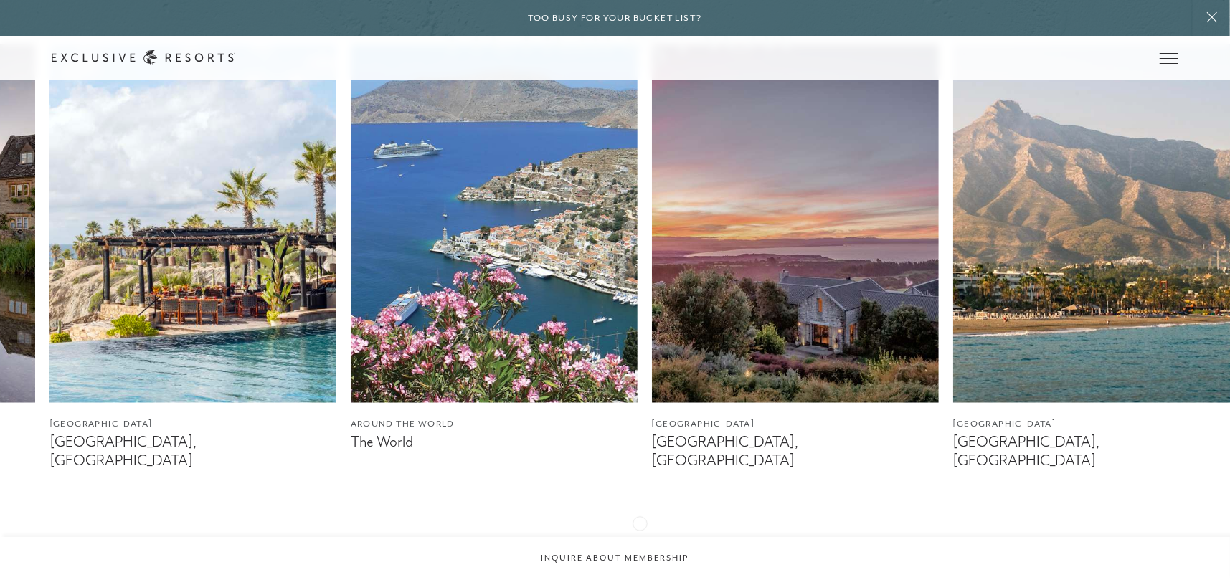
click at [640, 538] on icon at bounding box center [633, 540] width 29 height 5
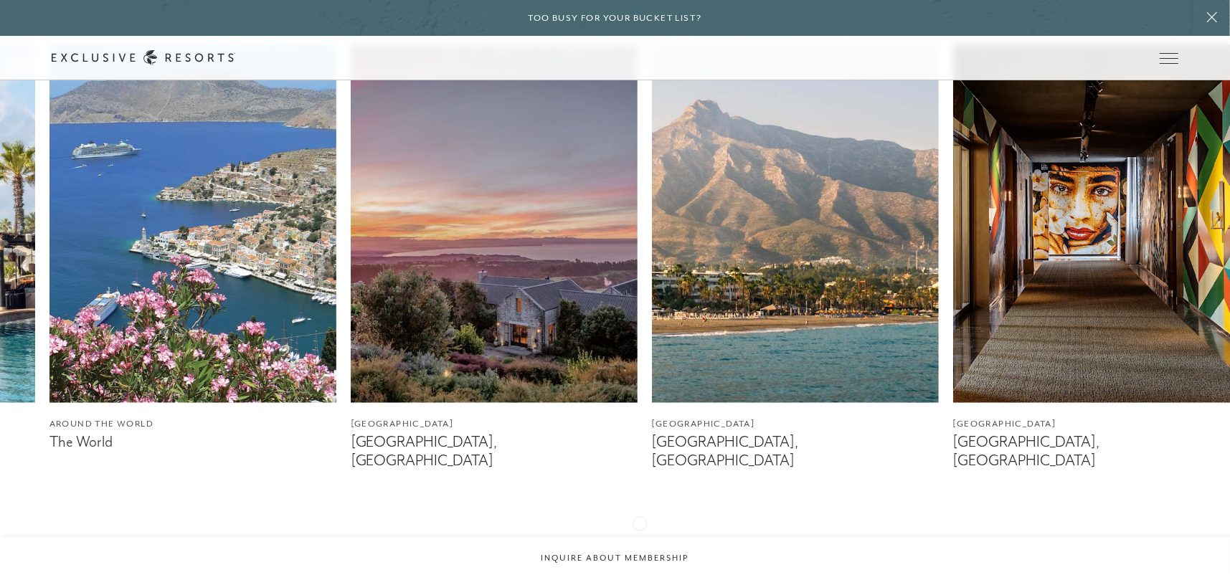
click at [640, 538] on icon at bounding box center [633, 540] width 29 height 5
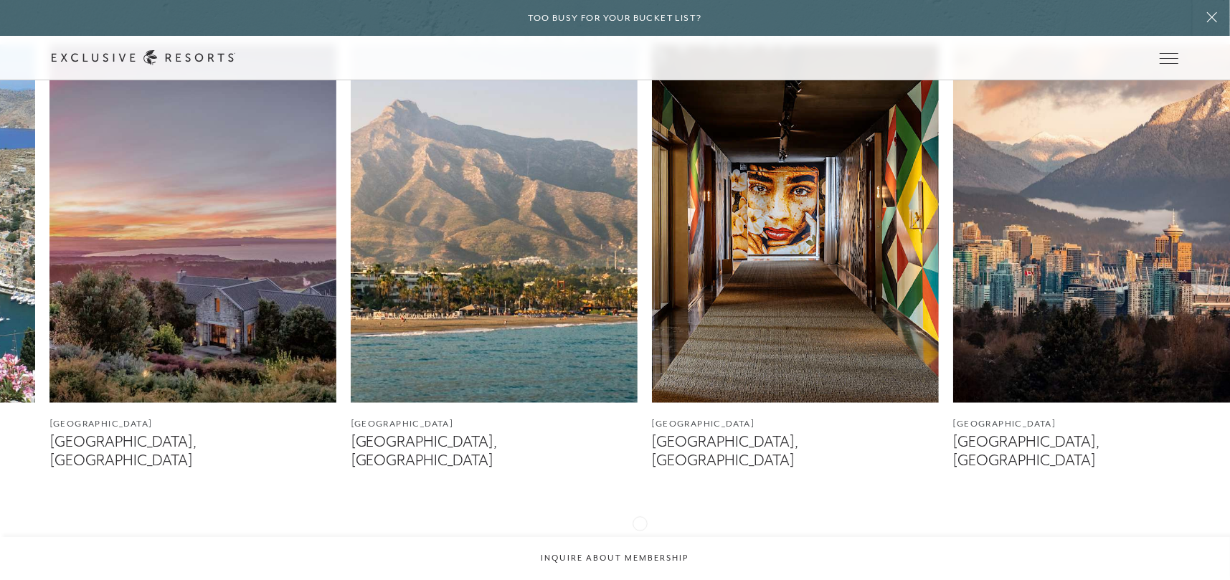
click at [640, 538] on icon at bounding box center [633, 540] width 29 height 5
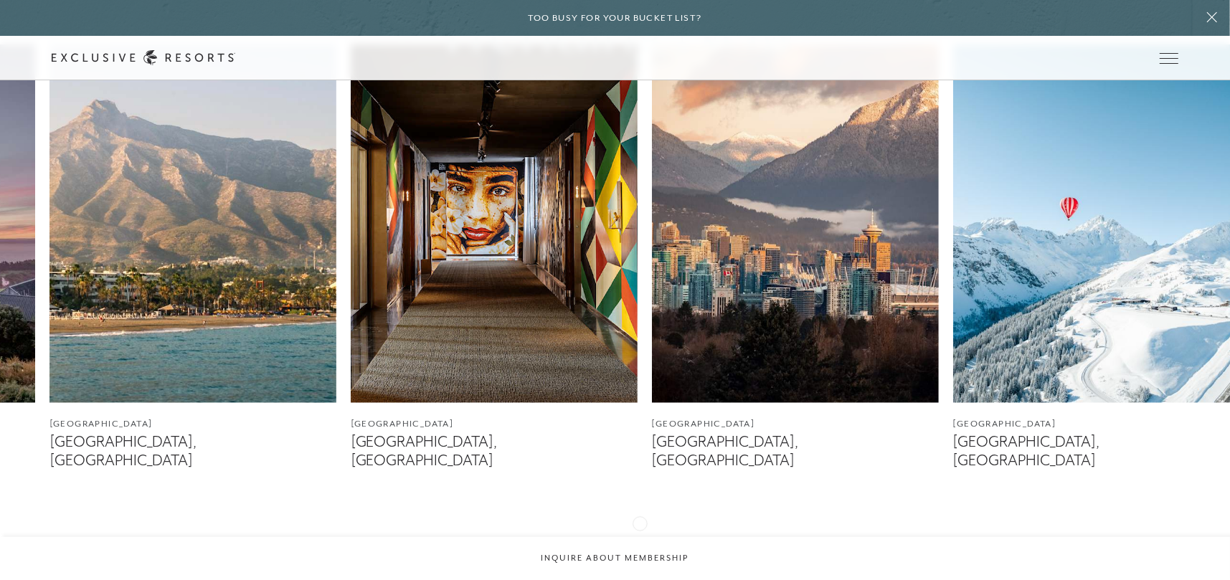
click at [640, 538] on icon at bounding box center [633, 540] width 29 height 5
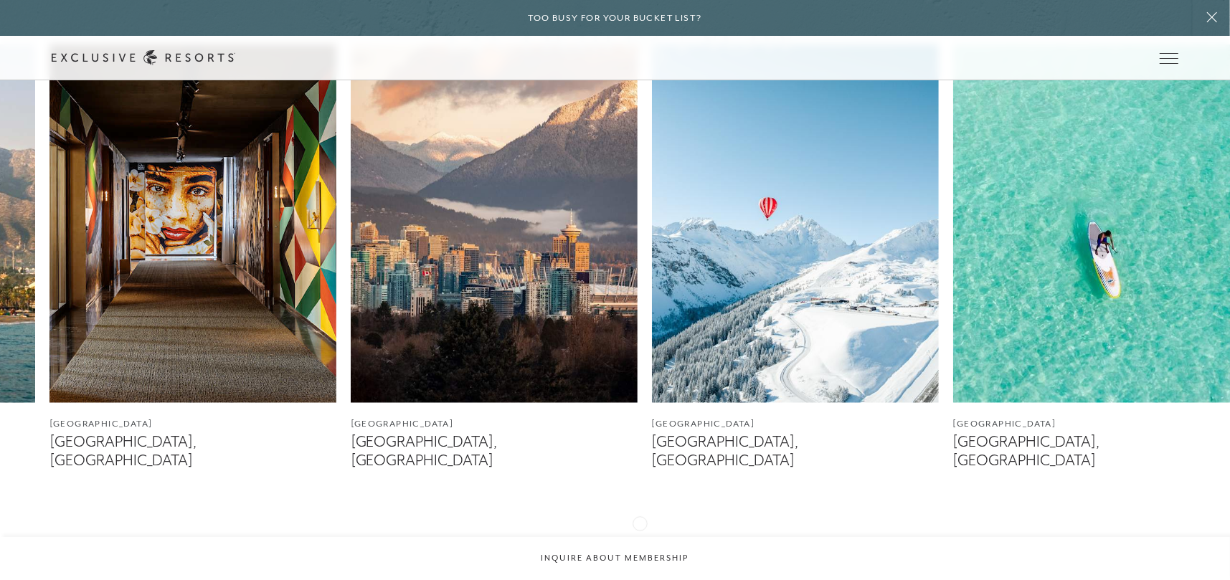
click at [640, 538] on icon at bounding box center [633, 540] width 29 height 5
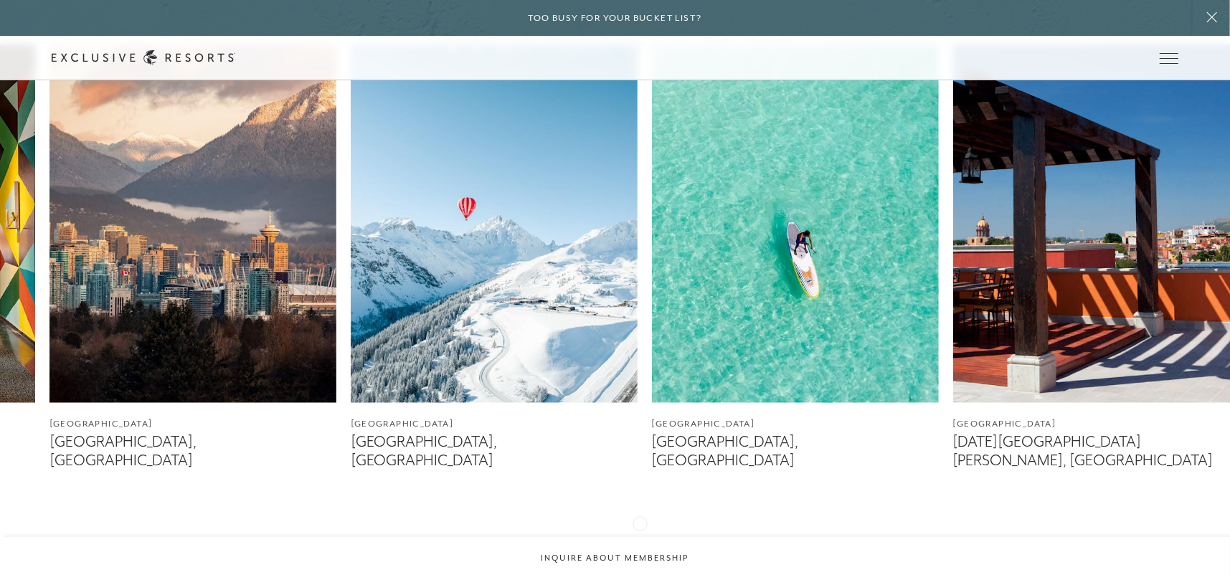
click at [640, 538] on icon at bounding box center [633, 540] width 29 height 5
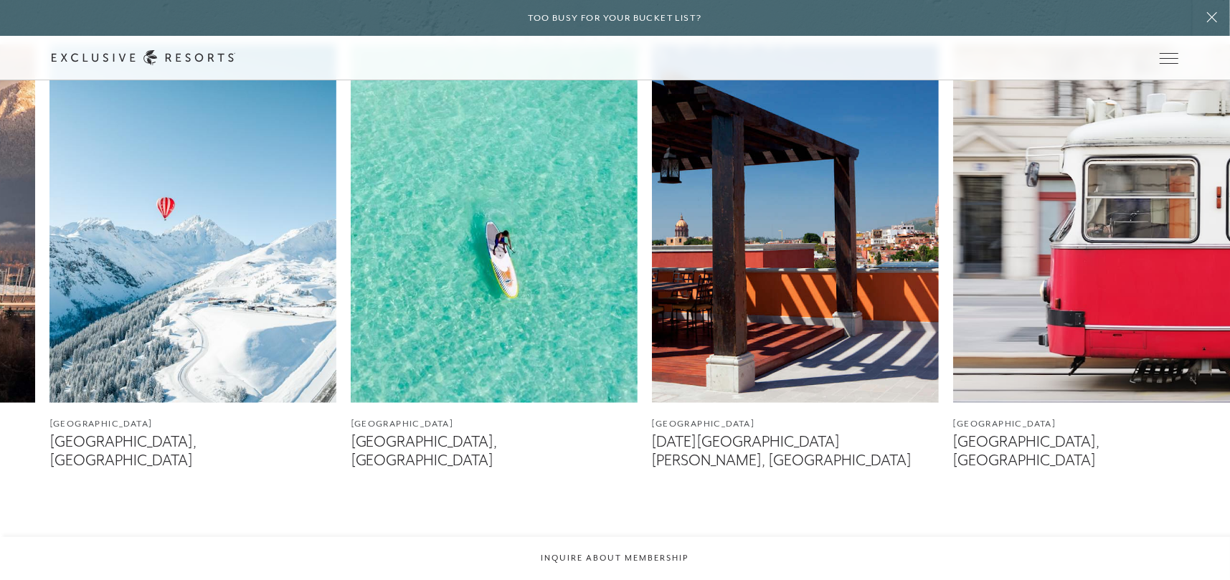
click at [223, 276] on img at bounding box center [193, 223] width 287 height 359
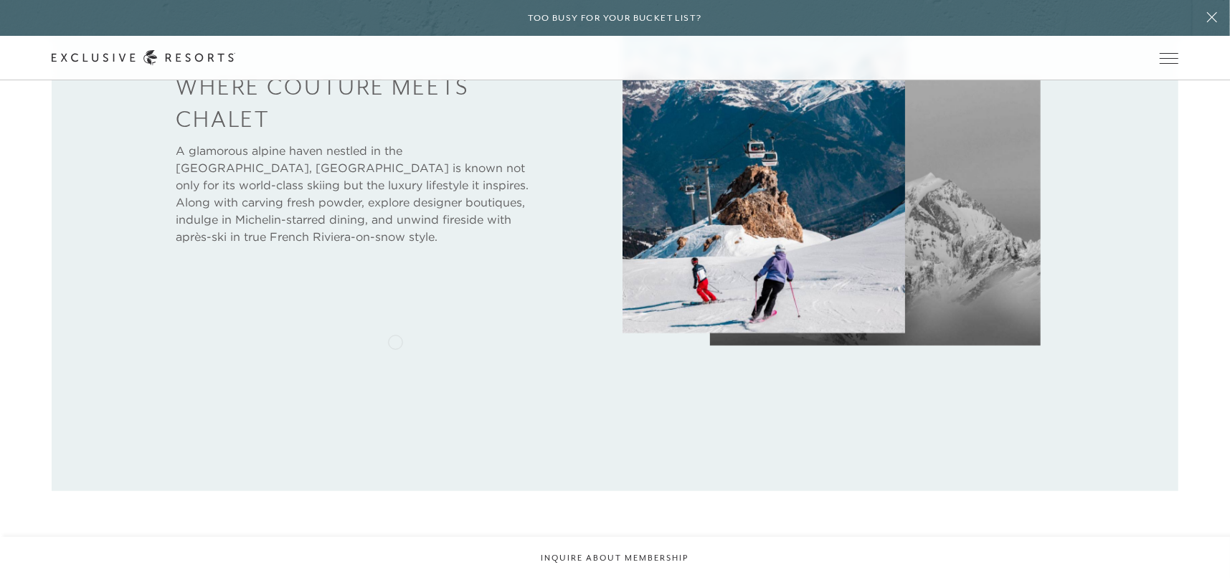
scroll to position [861, 0]
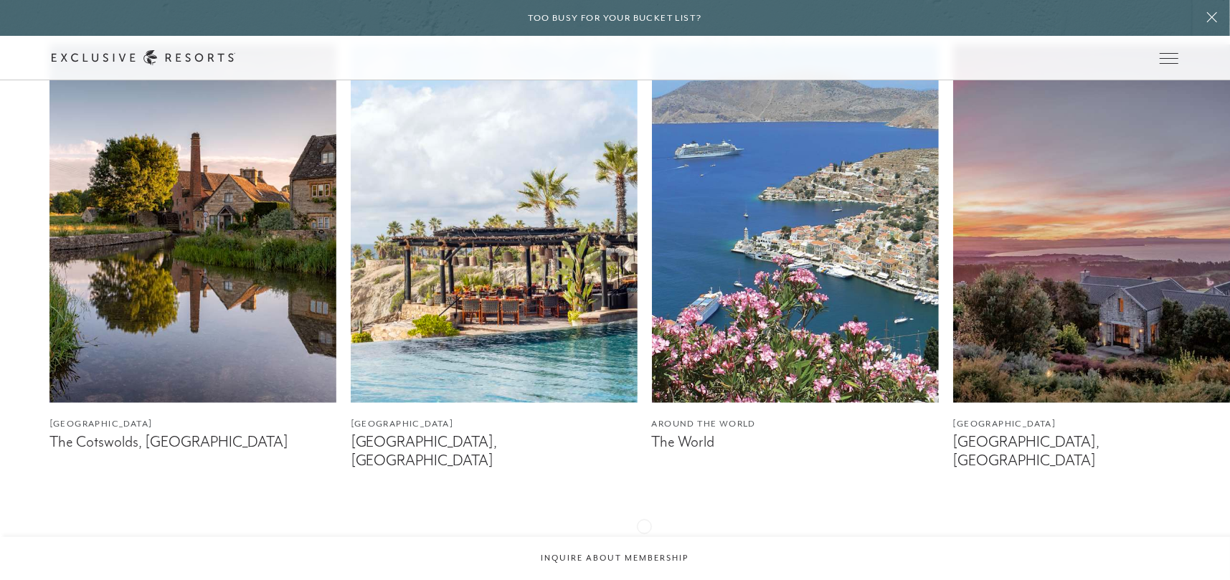
click at [644, 538] on icon at bounding box center [633, 541] width 29 height 6
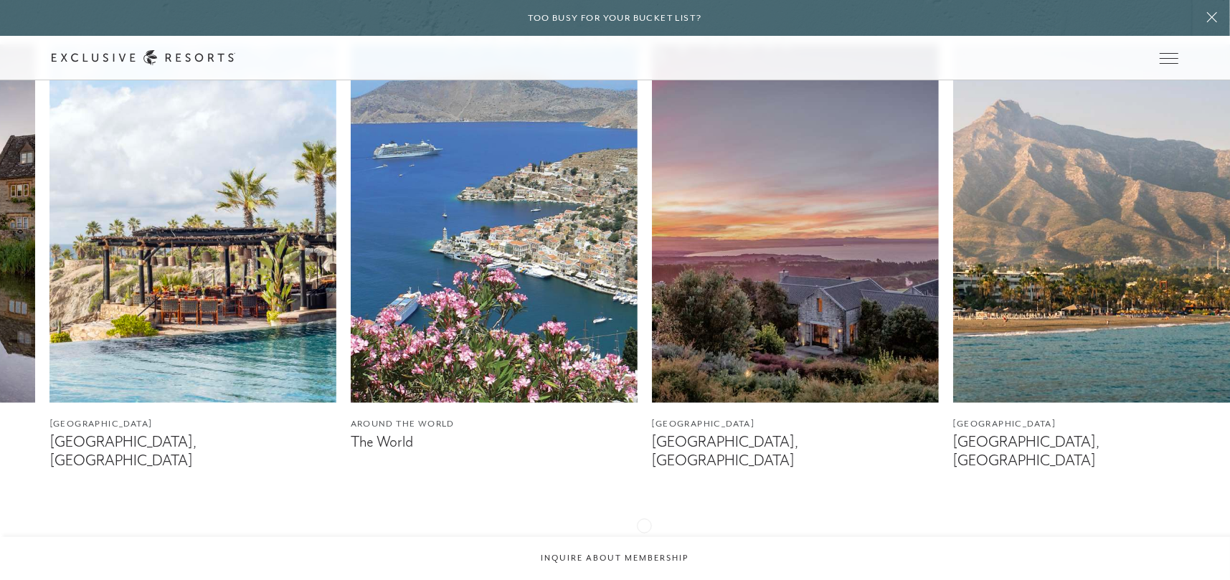
click at [644, 538] on icon at bounding box center [633, 541] width 29 height 6
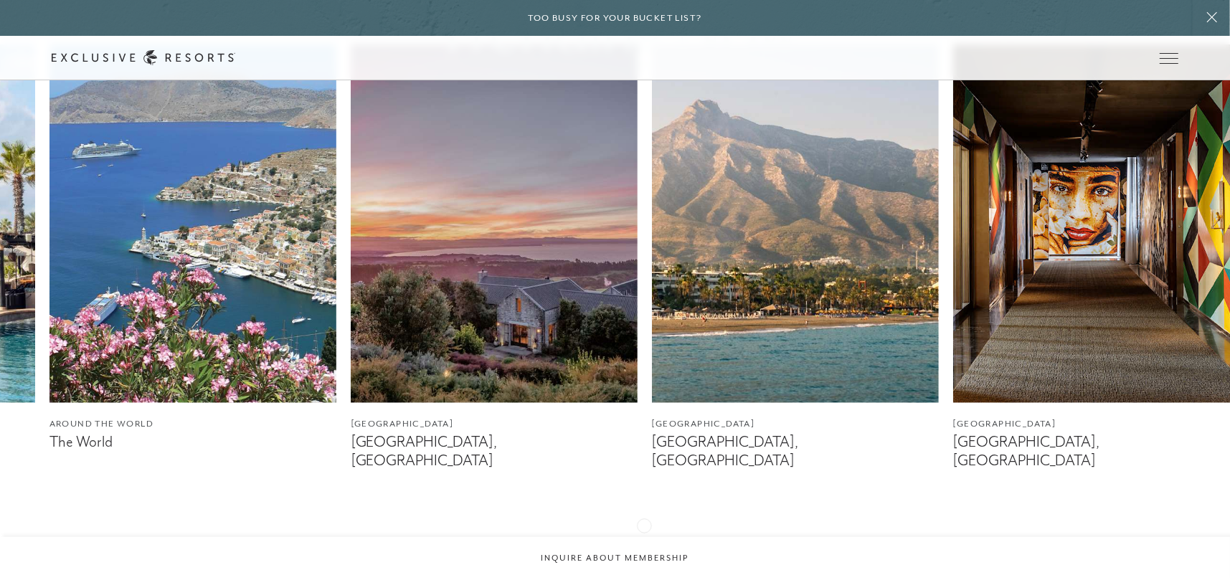
click at [644, 538] on icon at bounding box center [633, 541] width 29 height 6
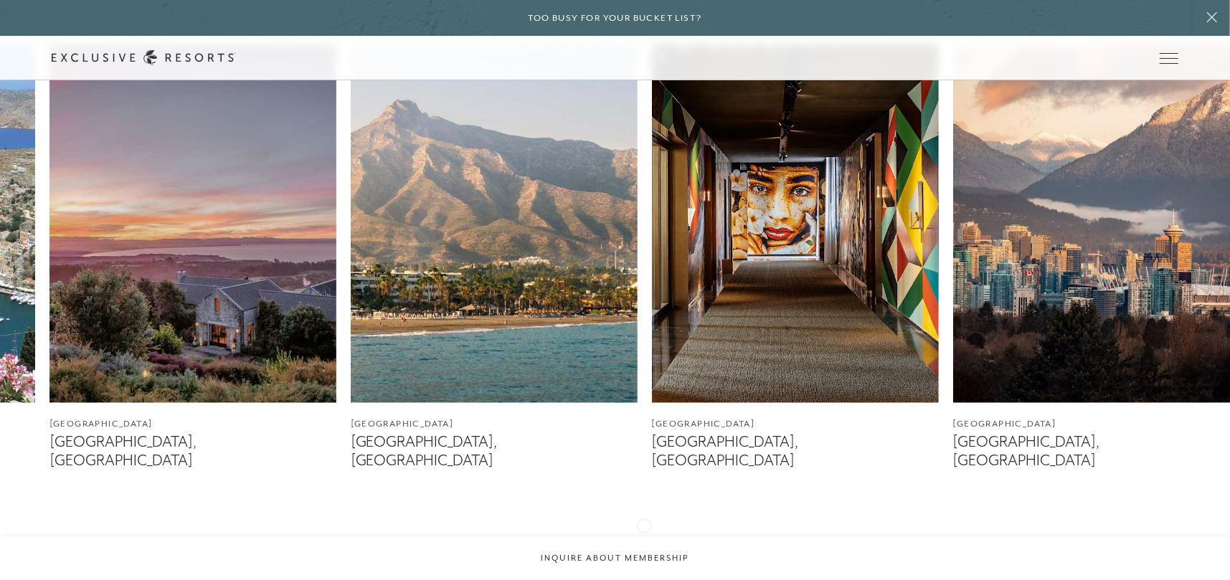
click at [644, 538] on icon at bounding box center [633, 541] width 29 height 6
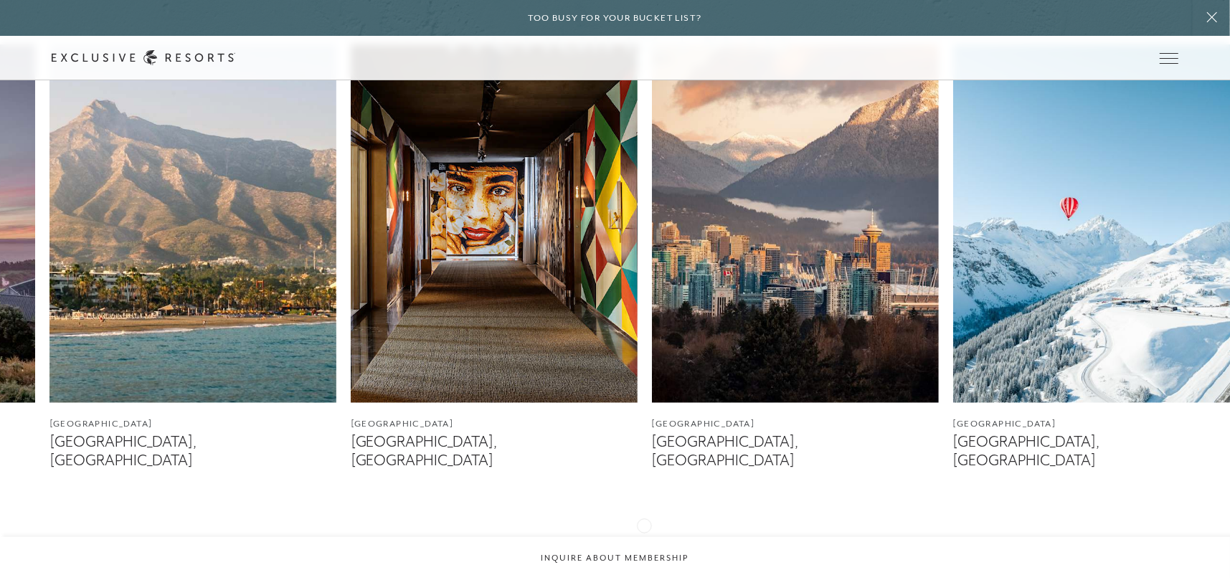
click at [644, 538] on icon at bounding box center [633, 541] width 29 height 6
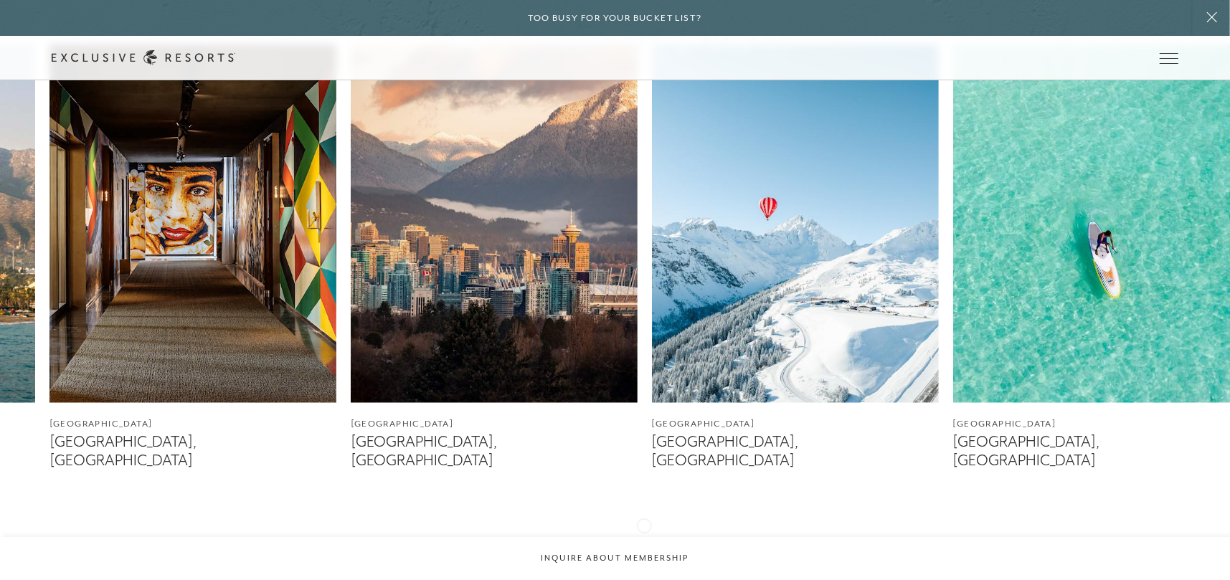
click at [644, 538] on icon at bounding box center [633, 541] width 29 height 6
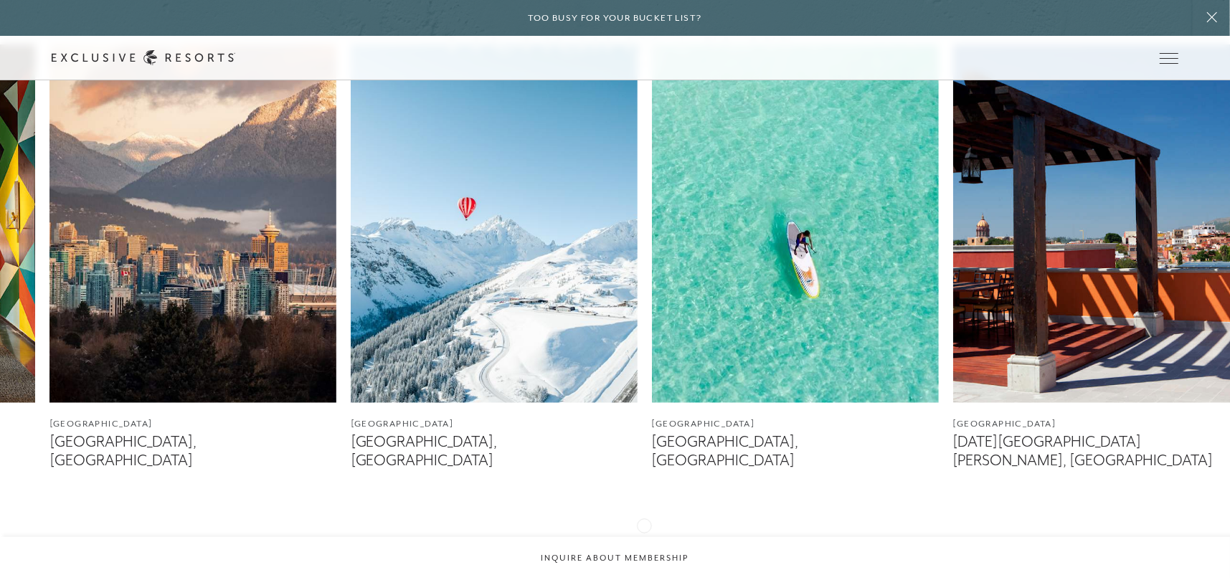
click at [644, 538] on icon at bounding box center [633, 541] width 29 height 6
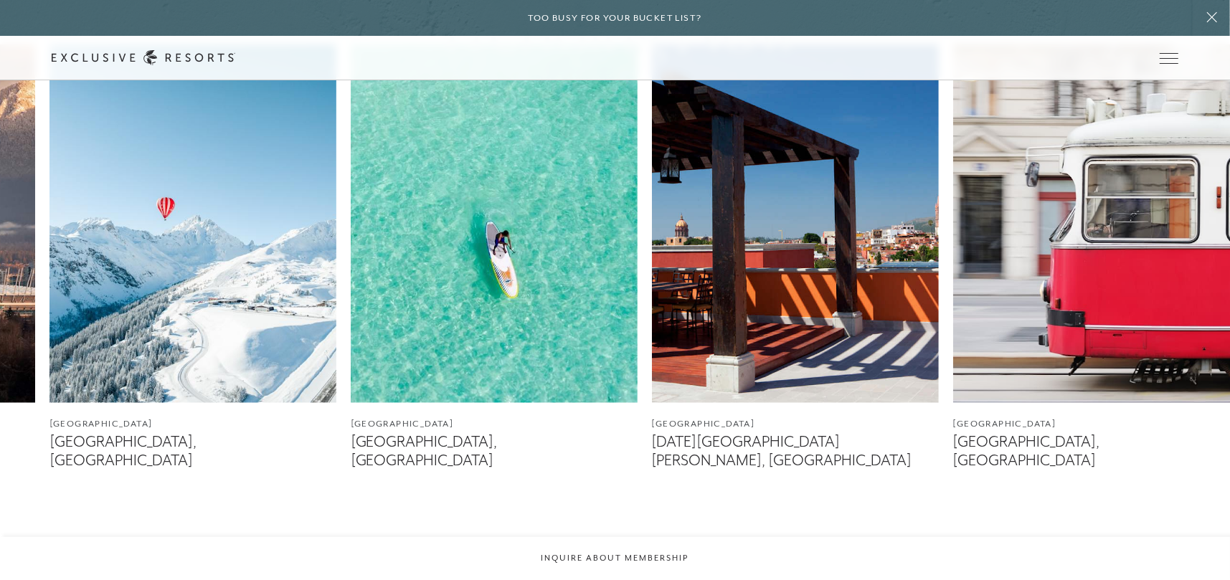
click at [644, 538] on icon at bounding box center [633, 541] width 29 height 6
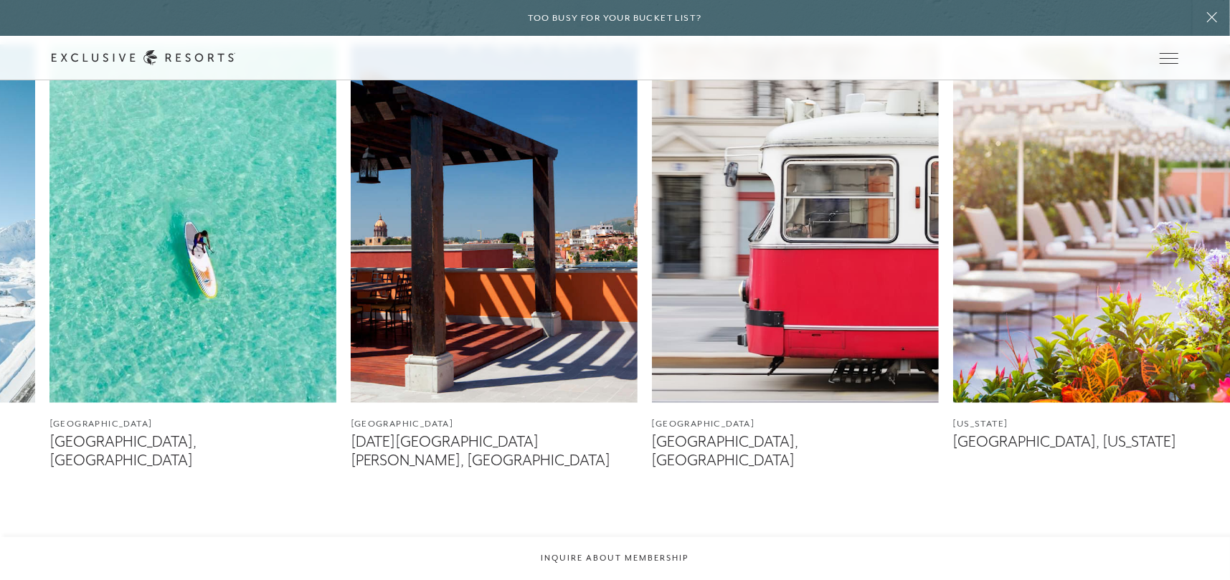
click at [644, 538] on icon at bounding box center [633, 541] width 29 height 6
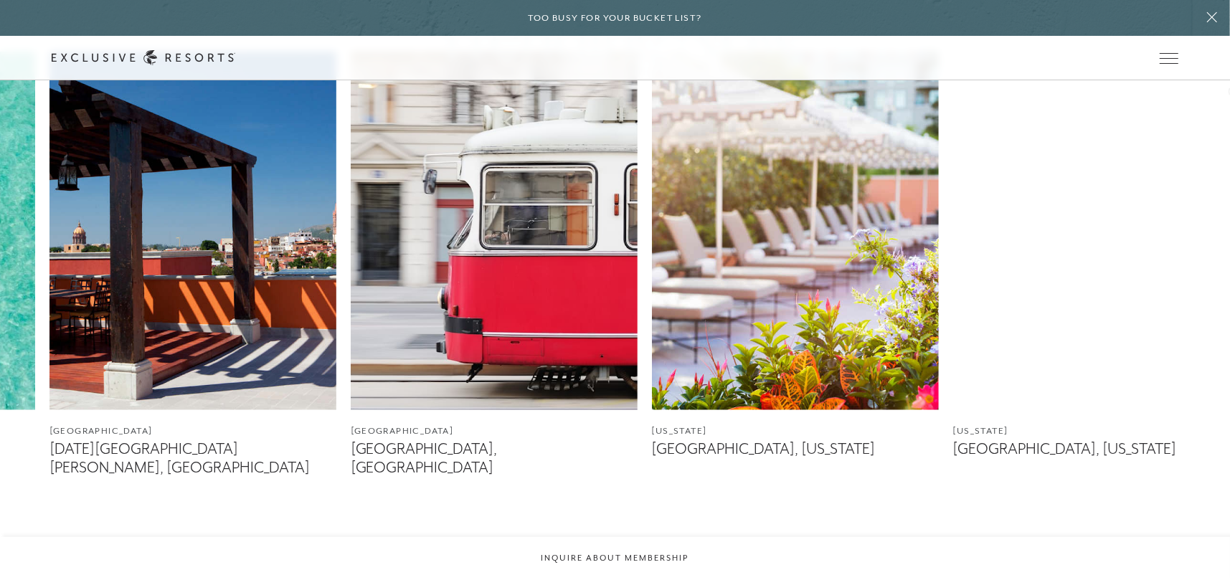
scroll to position [814, 0]
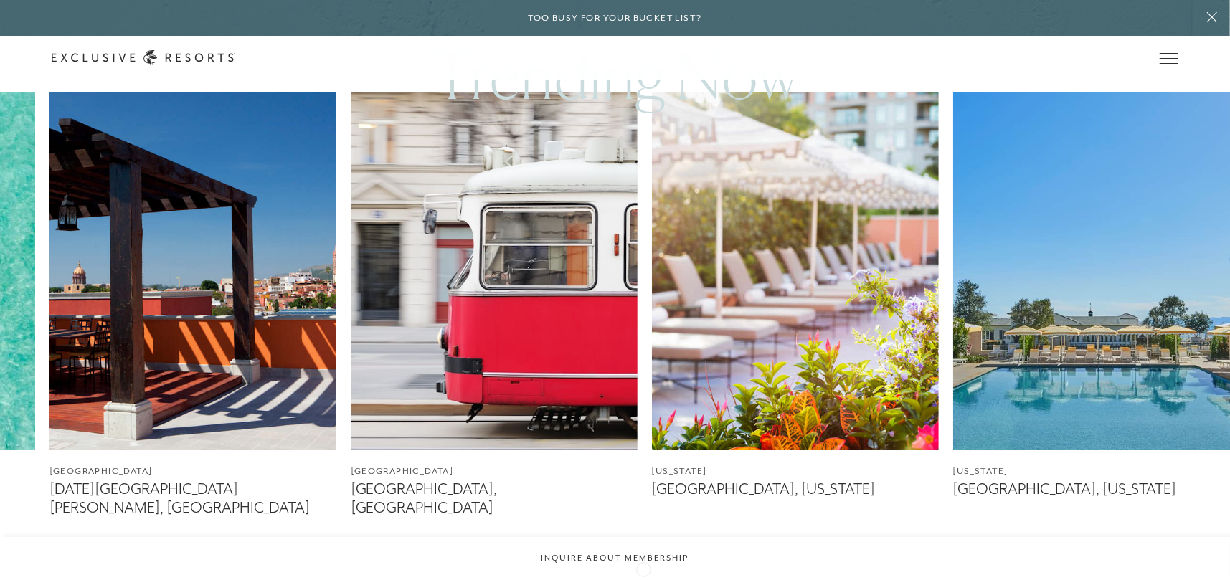
click at [644, 580] on icon at bounding box center [633, 588] width 29 height 6
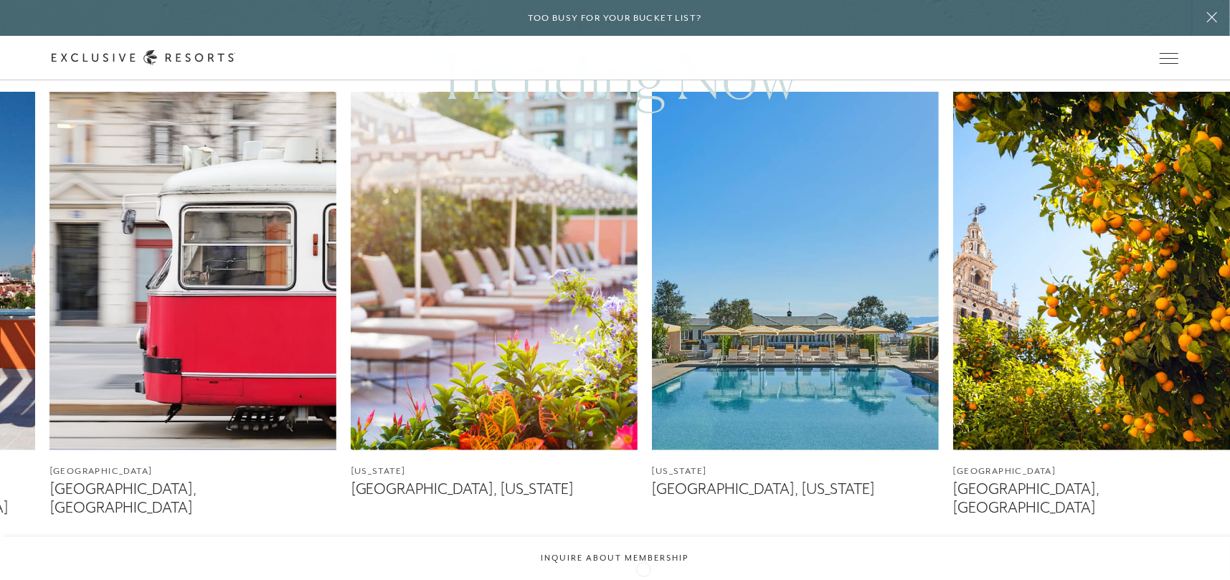
click at [644, 580] on icon at bounding box center [633, 588] width 29 height 6
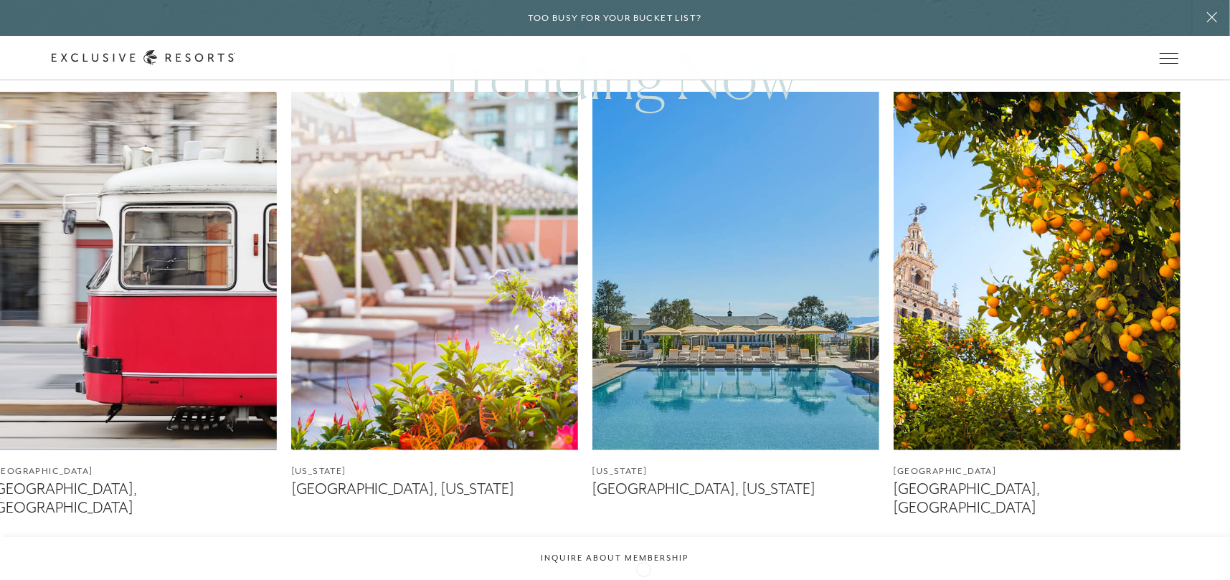
click at [644, 580] on icon at bounding box center [633, 588] width 29 height 6
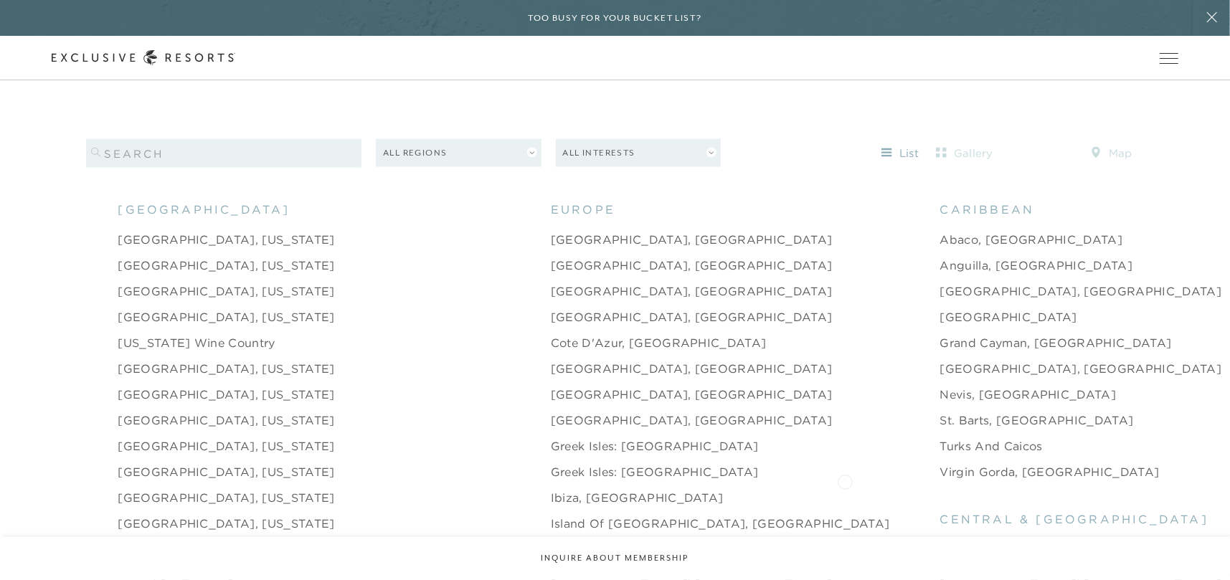
scroll to position [1459, 0]
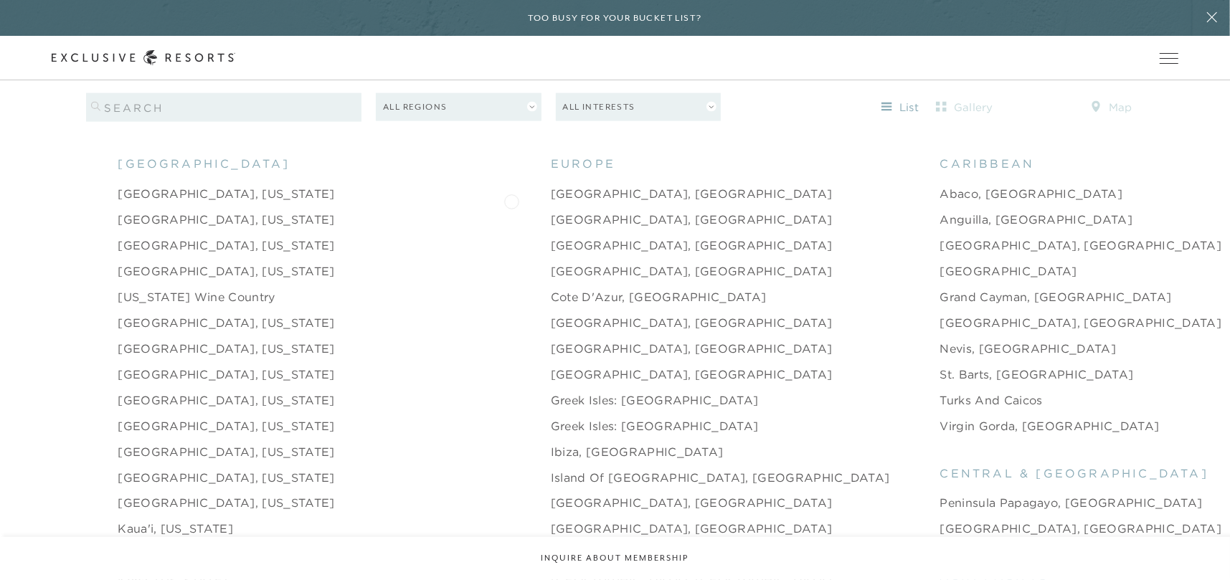
click at [551, 211] on link "[GEOGRAPHIC_DATA], [GEOGRAPHIC_DATA]" at bounding box center [692, 219] width 282 height 17
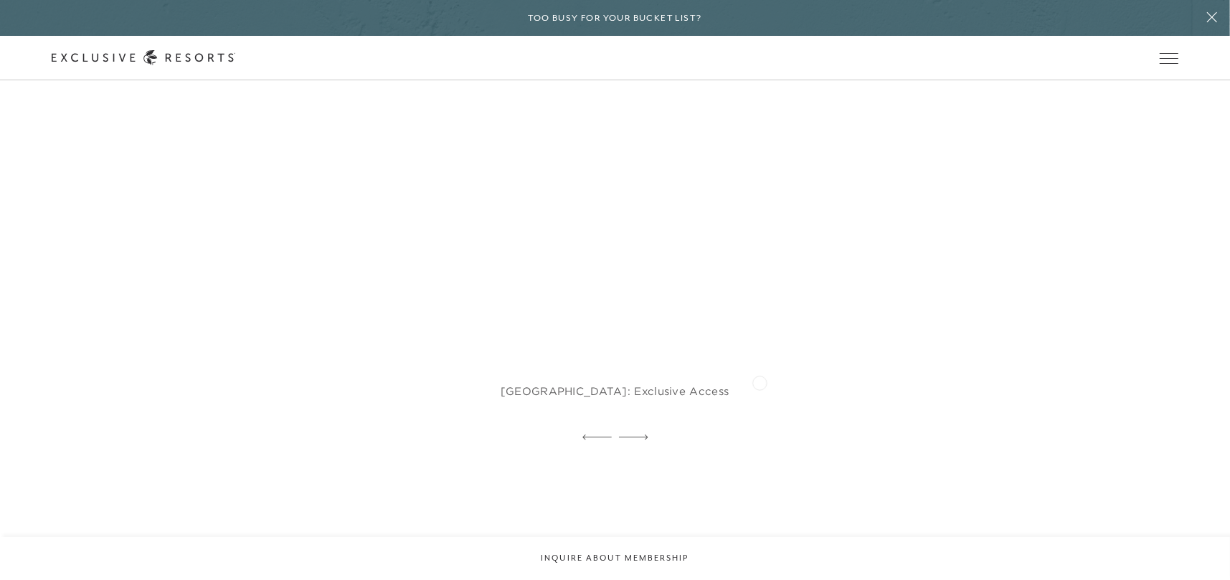
scroll to position [4305, 0]
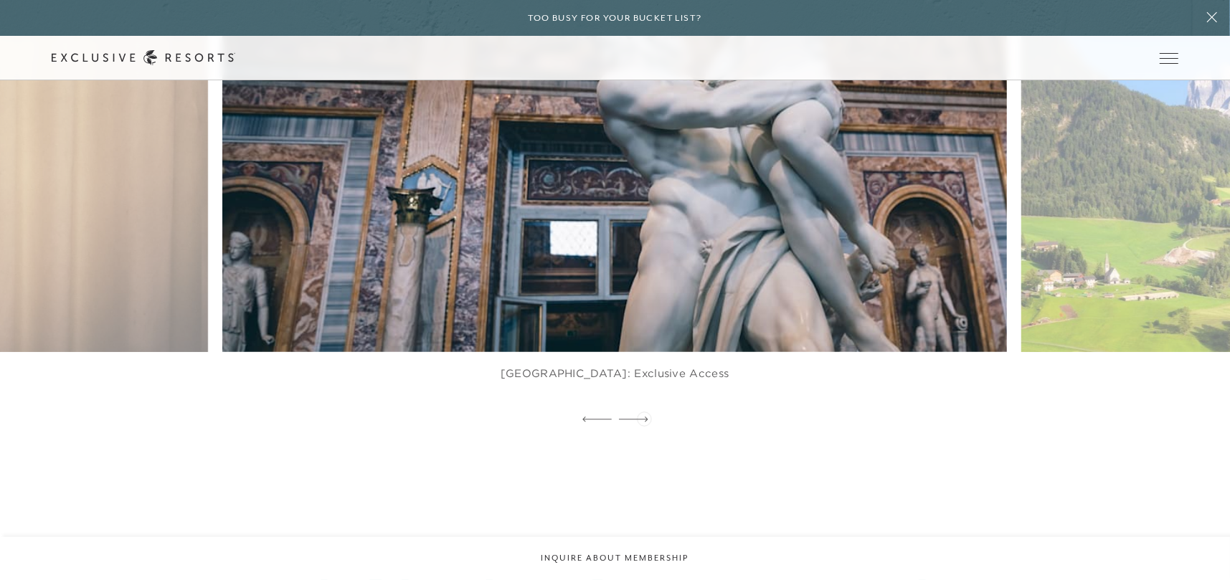
click at [644, 418] on div at bounding box center [633, 421] width 29 height 22
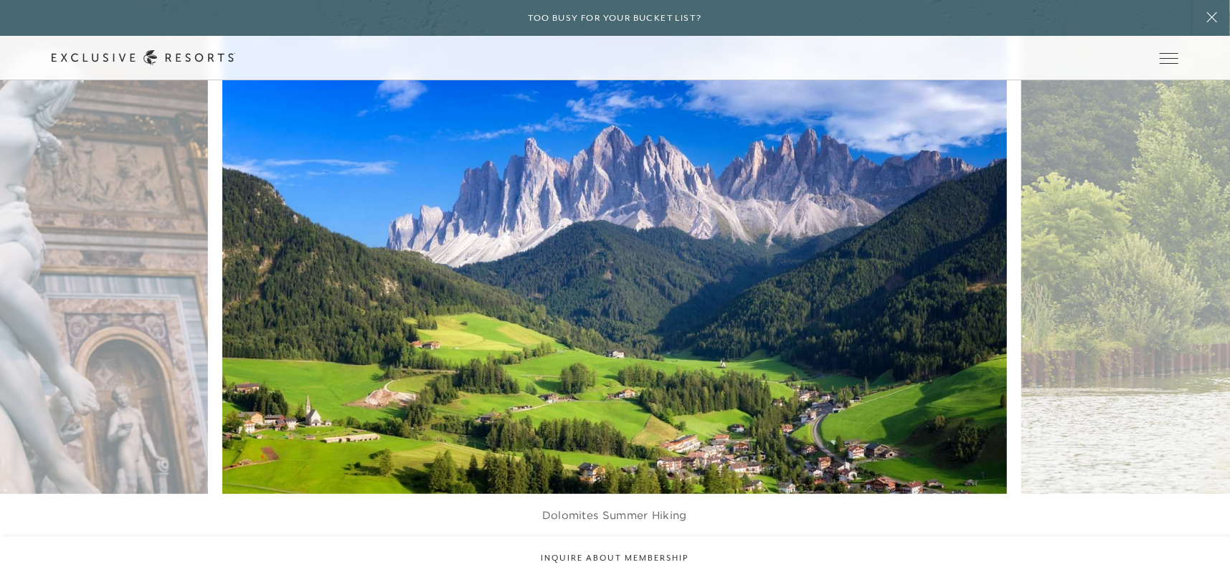
scroll to position [4161, 0]
